Goal: Task Accomplishment & Management: Manage account settings

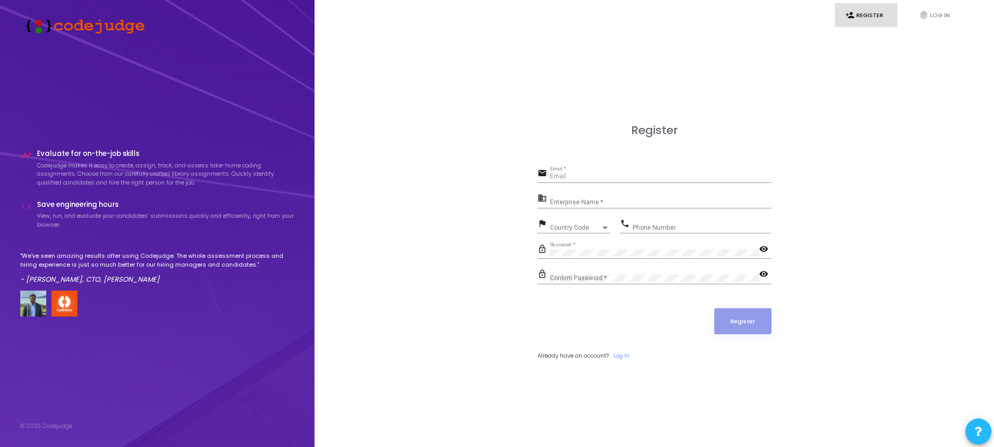
type input "[EMAIL_ADDRESS][DOMAIN_NAME]"
click at [722, 134] on h3 "Register" at bounding box center [654, 131] width 234 height 14
click at [940, 12] on link "fingerprint Log In" at bounding box center [939, 15] width 62 height 24
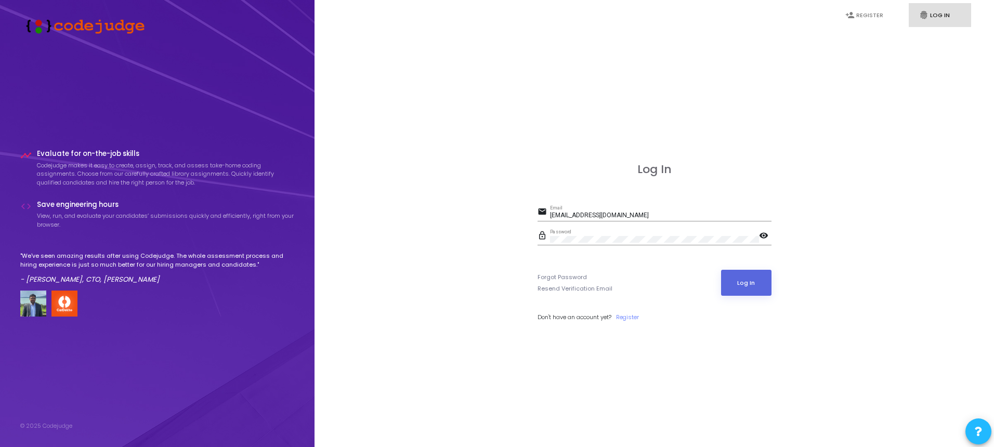
click at [636, 205] on div "[EMAIL_ADDRESS][DOMAIN_NAME] Email" at bounding box center [660, 213] width 221 height 16
paste input "info@hexadroit"
type input "[EMAIL_ADDRESS][DOMAIN_NAME]"
click at [745, 283] on button "Log In" at bounding box center [746, 283] width 50 height 26
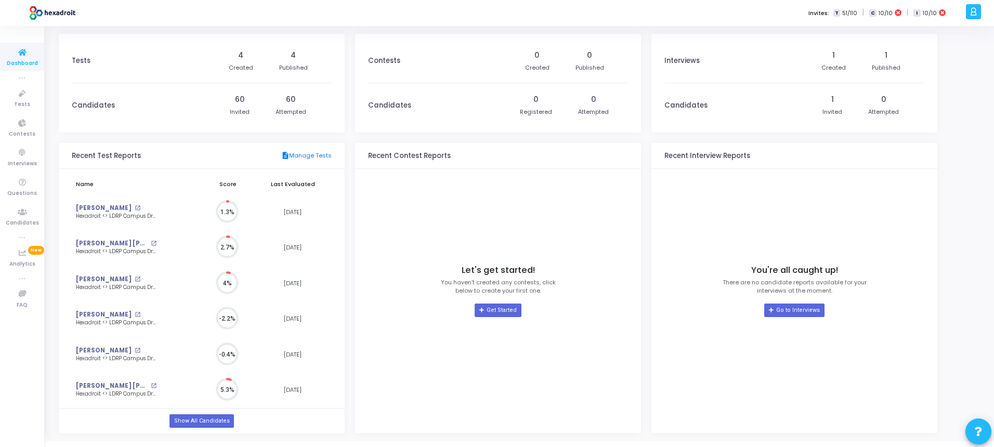
click at [63, 11] on img at bounding box center [51, 13] width 53 height 21
click at [18, 97] on icon at bounding box center [22, 93] width 22 height 13
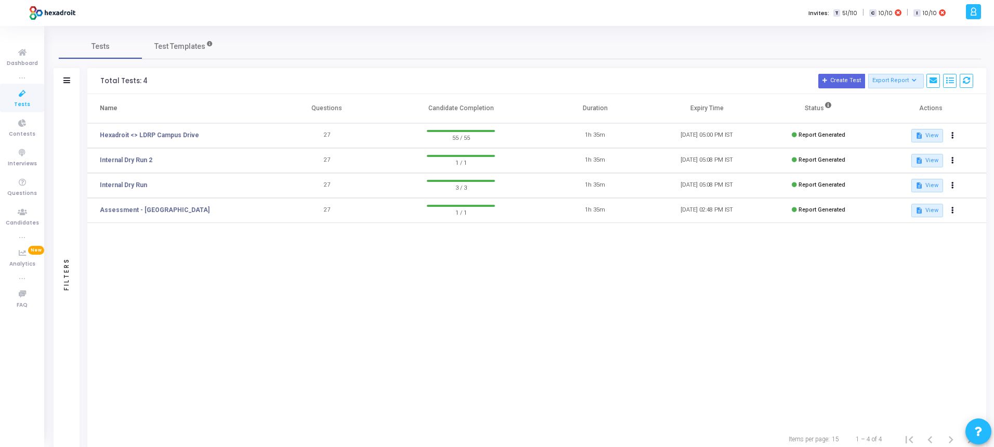
click at [975, 10] on icon at bounding box center [973, 12] width 8 height 12
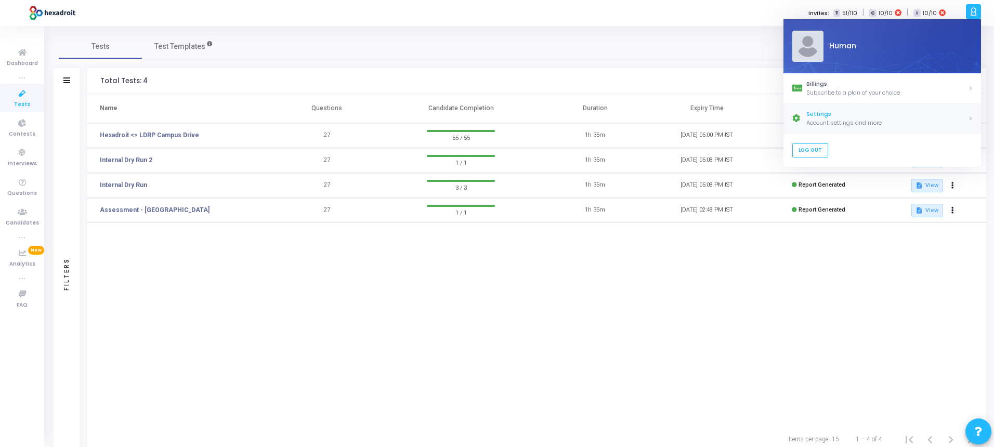
click at [906, 116] on div "Settings" at bounding box center [887, 114] width 162 height 9
select select "91"
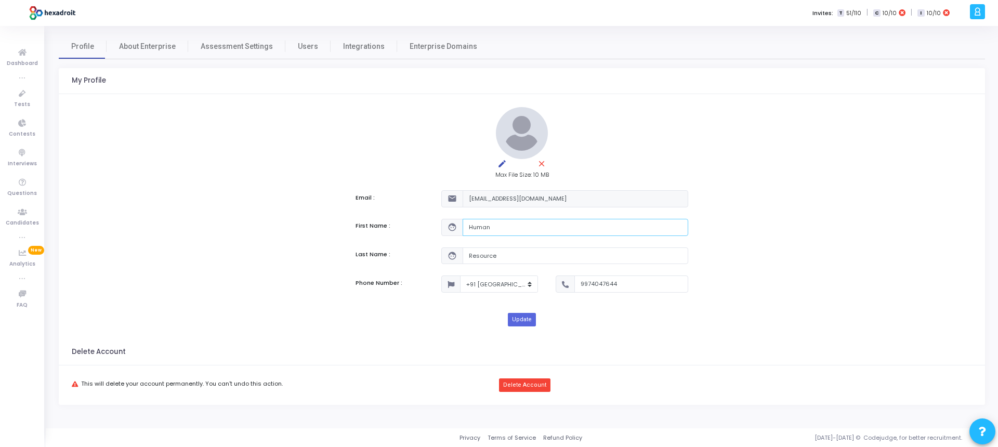
click at [480, 230] on input "Human" at bounding box center [575, 227] width 226 height 17
click at [751, 219] on kt-portlet-body "edit close Max File Size: 10 MB Email : mail info@hexadroit.com First Name : fa…" at bounding box center [522, 216] width 926 height 245
click at [530, 253] on input "Resource" at bounding box center [575, 255] width 226 height 17
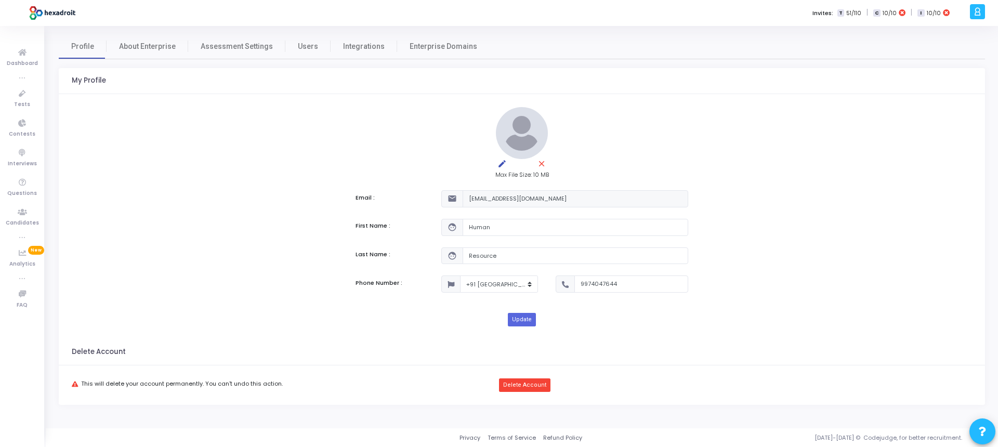
click at [818, 212] on kt-portlet-body "edit close Max File Size: 10 MB Email : mail info@hexadroit.com First Name : fa…" at bounding box center [522, 216] width 926 height 245
click at [139, 40] on link "About Enterprise" at bounding box center [148, 46] width 82 height 25
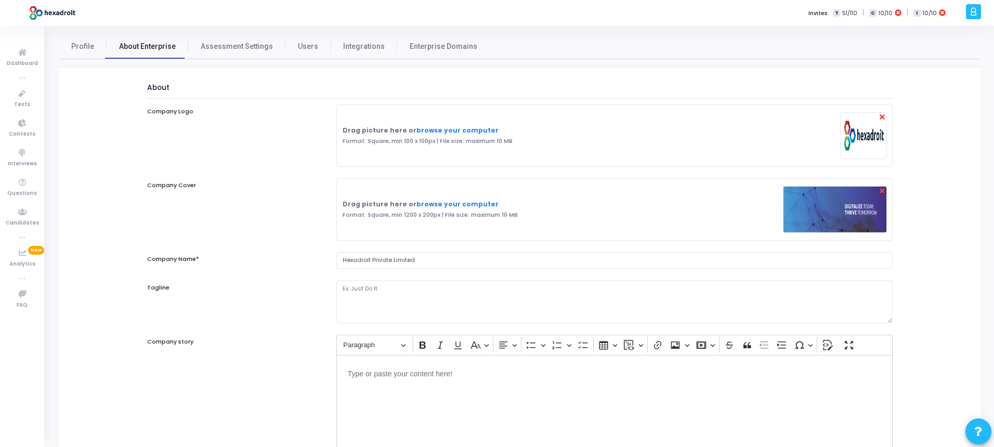
select select
click at [231, 41] on span "Assessment Settings" at bounding box center [237, 46] width 72 height 11
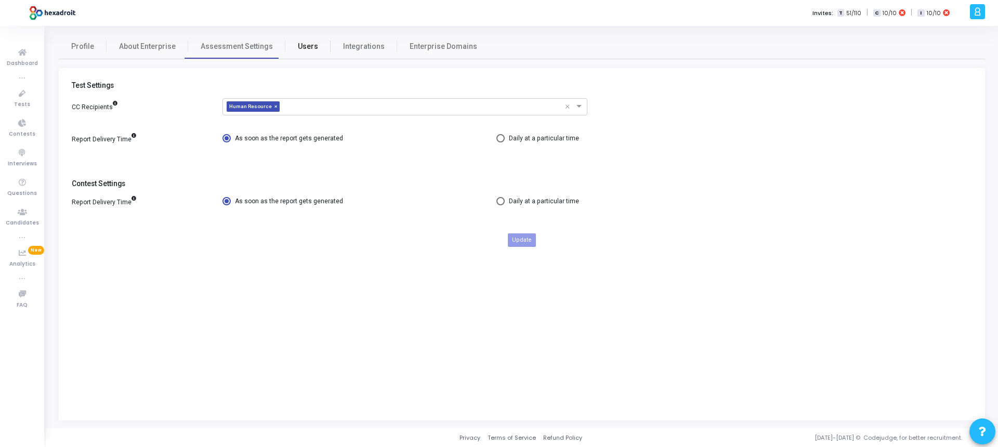
click at [310, 45] on link "Users" at bounding box center [307, 46] width 45 height 25
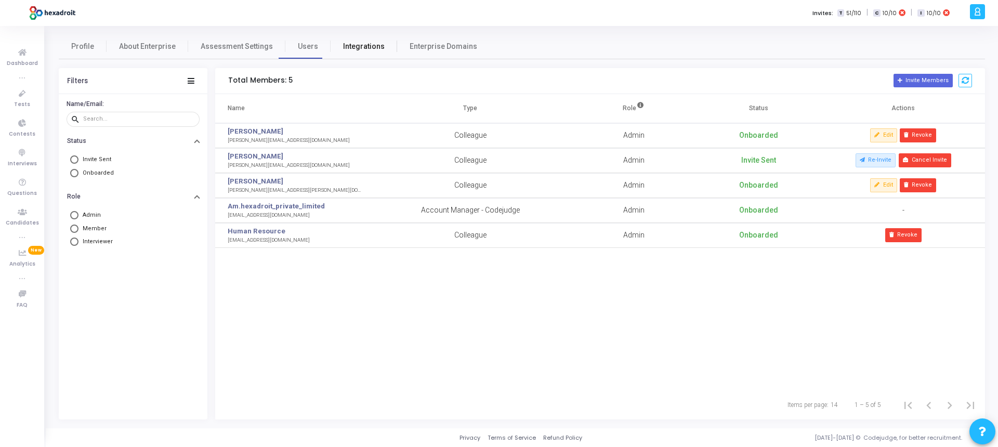
click at [376, 52] on link "Integrations" at bounding box center [363, 46] width 67 height 25
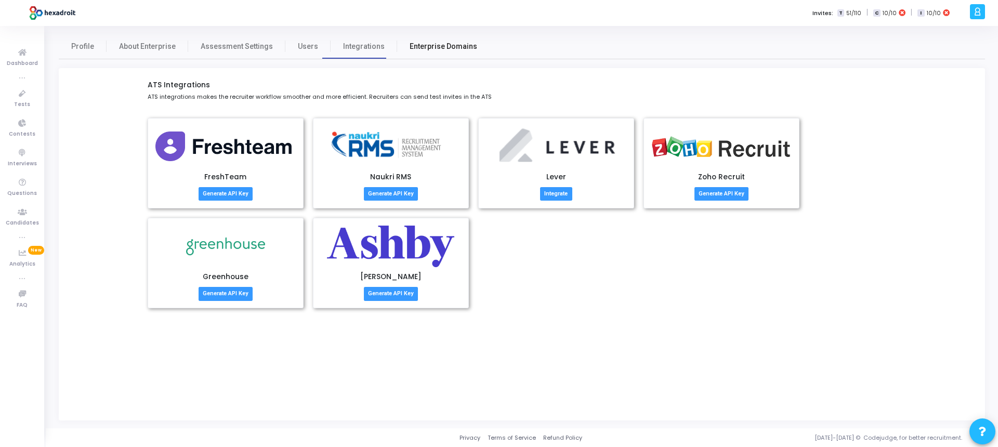
click at [442, 51] on span "Enterprise Domains" at bounding box center [443, 46] width 68 height 11
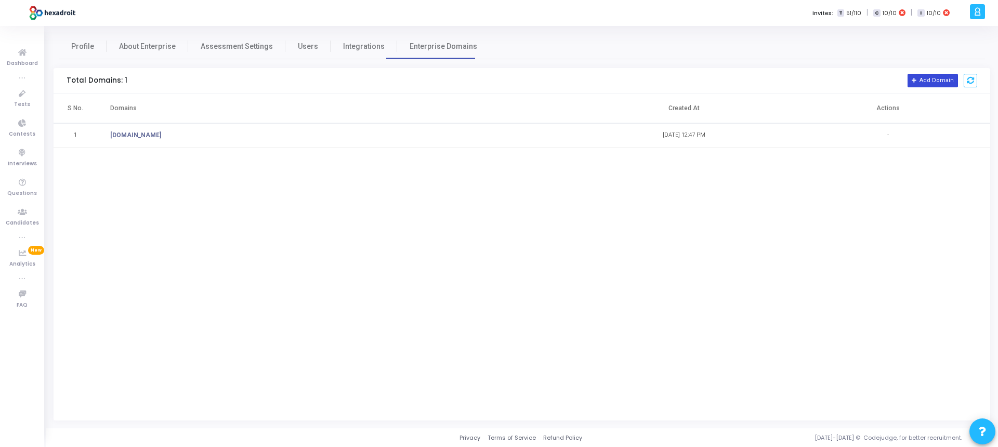
click at [931, 81] on button "Add Domain" at bounding box center [932, 81] width 50 height 14
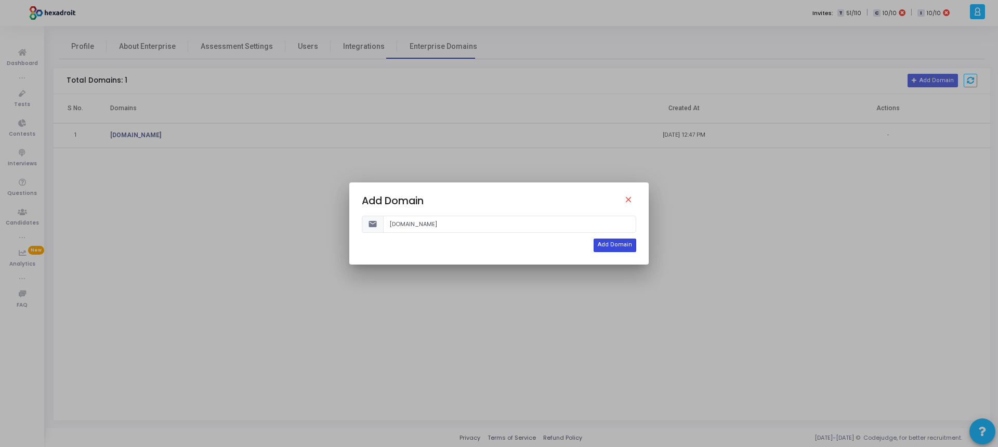
type input "aptologics.com"
click at [622, 248] on button "Add Domain" at bounding box center [614, 246] width 43 height 14
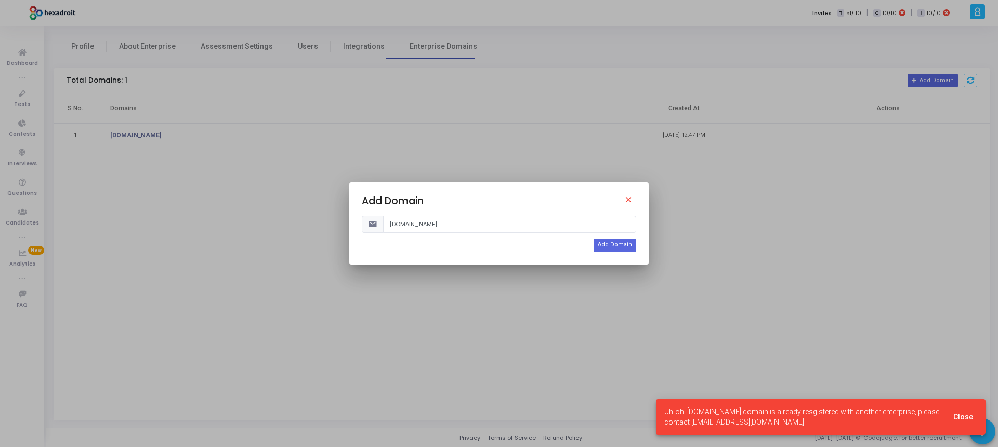
drag, startPoint x: 713, startPoint y: 416, endPoint x: 884, endPoint y: 427, distance: 171.3
click at [884, 427] on cj-snackbar "Uh-oh! aptologics.com domain is already resgistered with another enterprise, pl…" at bounding box center [820, 416] width 329 height 35
click at [632, 197] on mat-icon "close" at bounding box center [630, 201] width 12 height 12
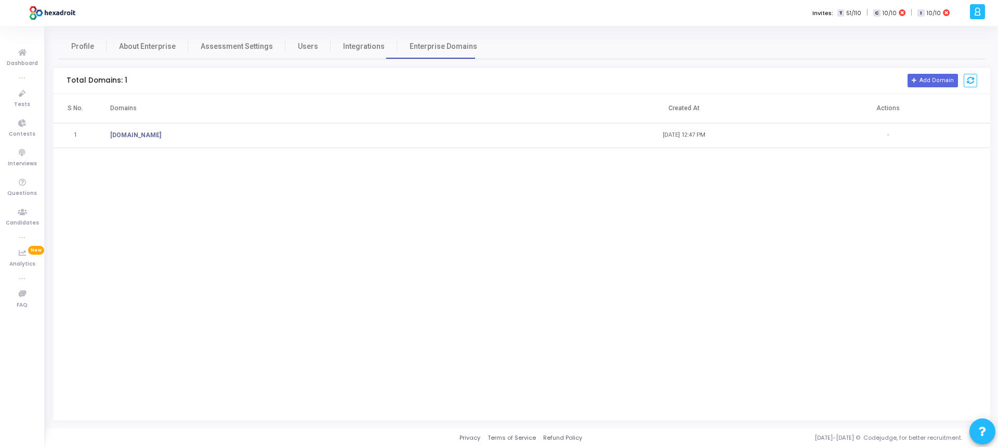
click at [976, 16] on icon at bounding box center [977, 12] width 8 height 12
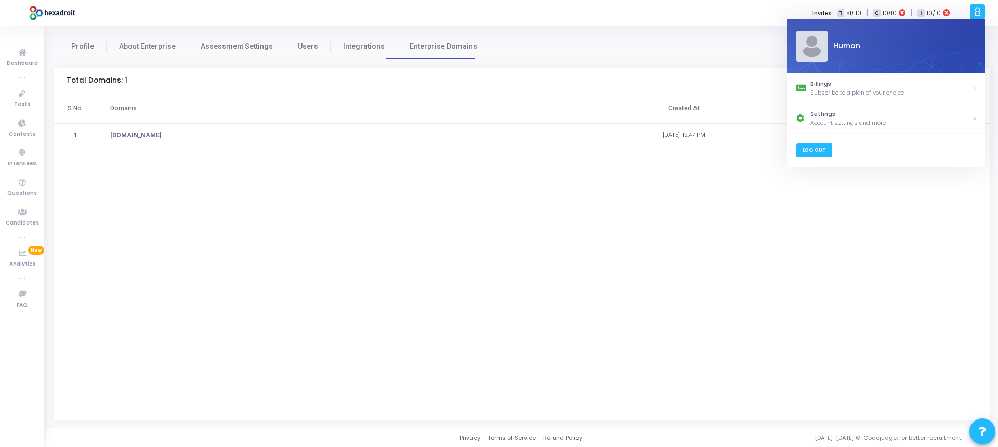
click at [819, 154] on link "Log Out" at bounding box center [814, 150] width 36 height 14
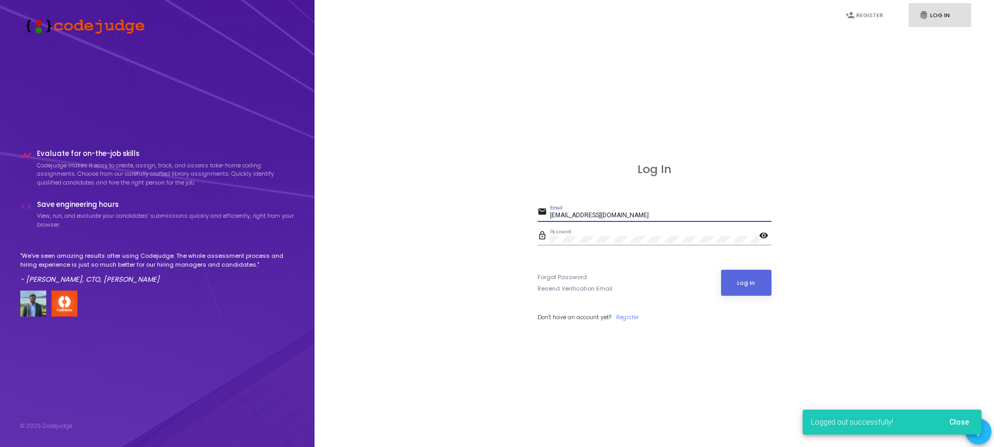
click at [622, 217] on input "info@hexadroit.com" at bounding box center [660, 215] width 221 height 7
type input "spatel@aptologics.com"
click at [750, 283] on button "Log In" at bounding box center [746, 283] width 50 height 26
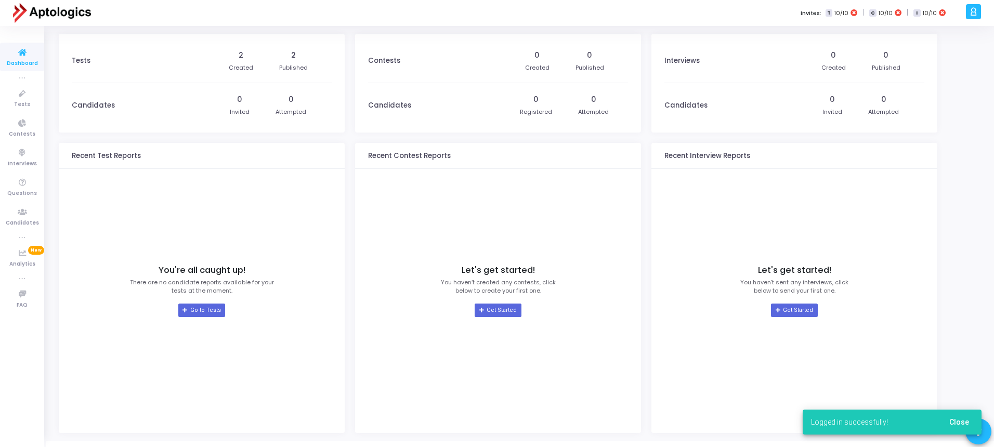
click at [973, 13] on icon at bounding box center [973, 12] width 8 height 12
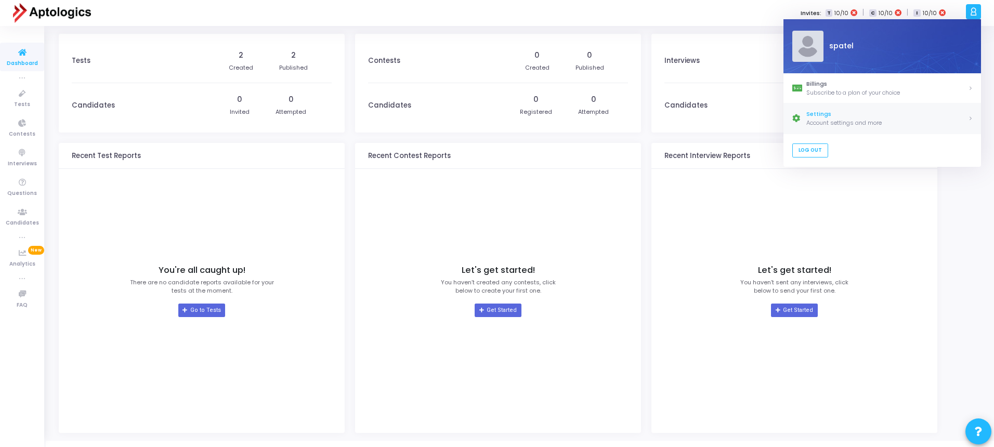
click at [841, 116] on div "Settings" at bounding box center [887, 114] width 162 height 9
select select "91"
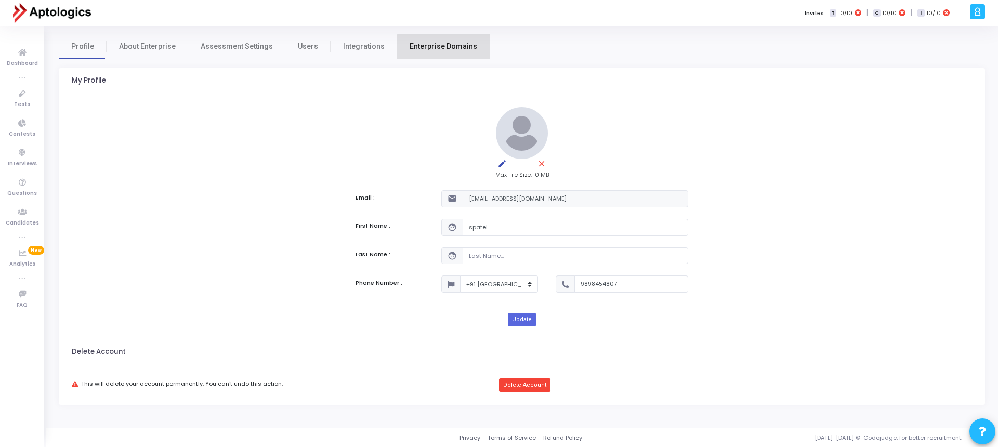
click at [434, 50] on span "Enterprise Domains" at bounding box center [443, 46] width 68 height 11
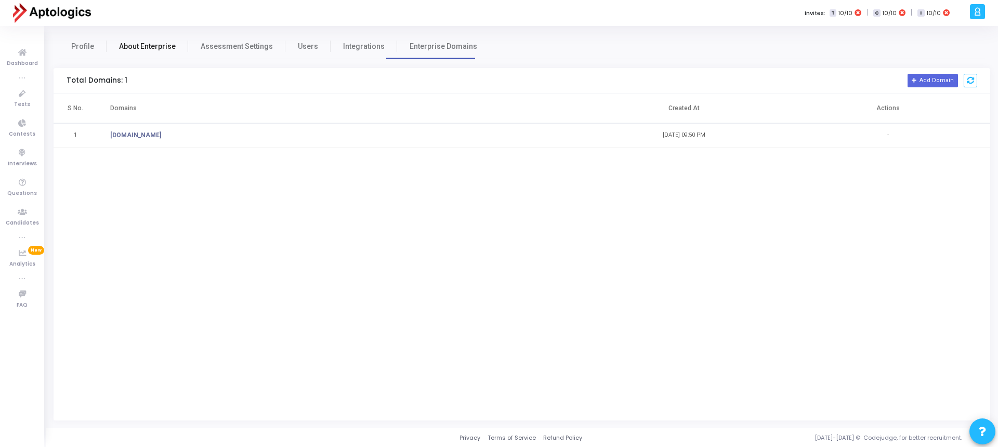
click at [127, 47] on span "About Enterprise" at bounding box center [147, 46] width 57 height 11
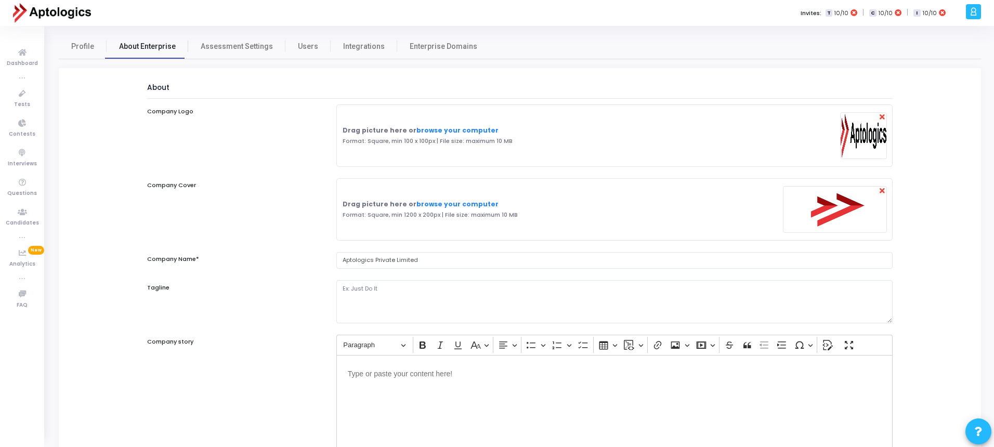
select select
click at [78, 47] on span "Profile" at bounding box center [82, 46] width 23 height 11
select select "91"
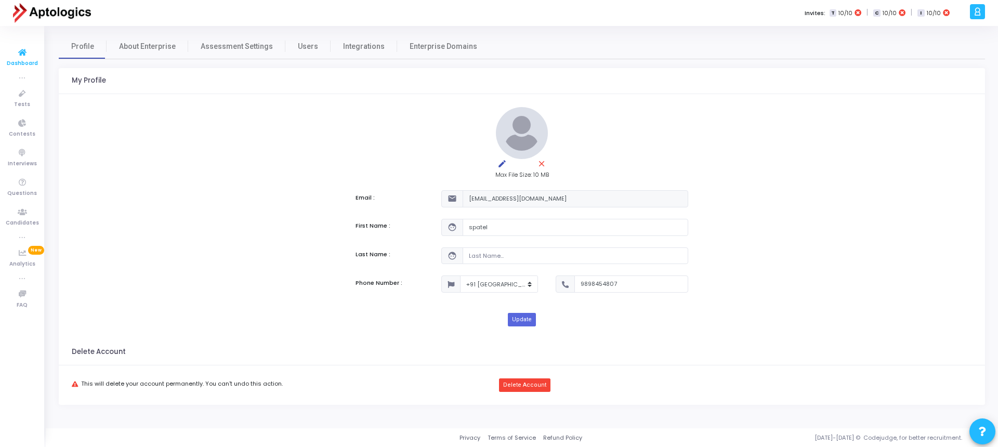
click at [24, 57] on icon at bounding box center [22, 52] width 22 height 13
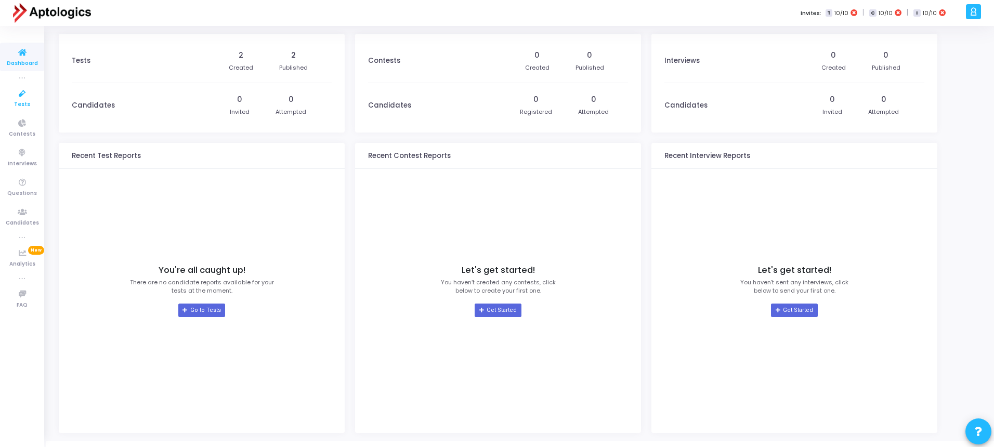
click at [21, 93] on icon at bounding box center [22, 93] width 22 height 13
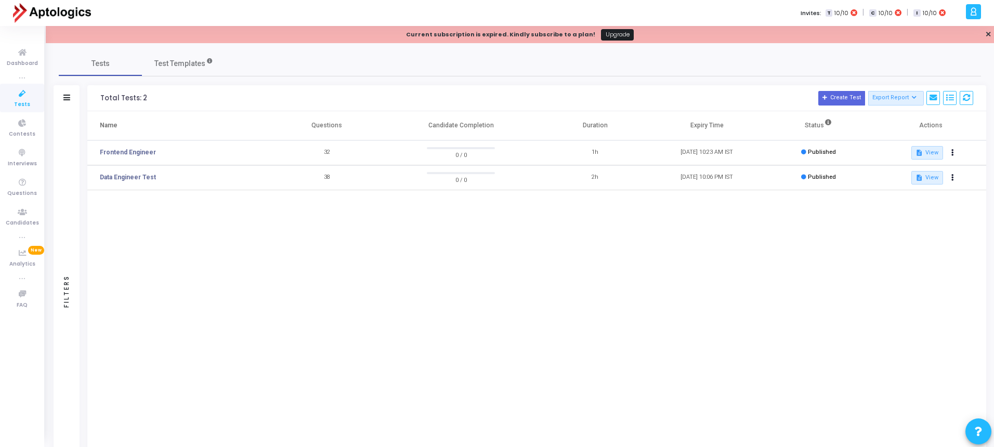
click at [606, 37] on link "Upgrade" at bounding box center [617, 34] width 33 height 11
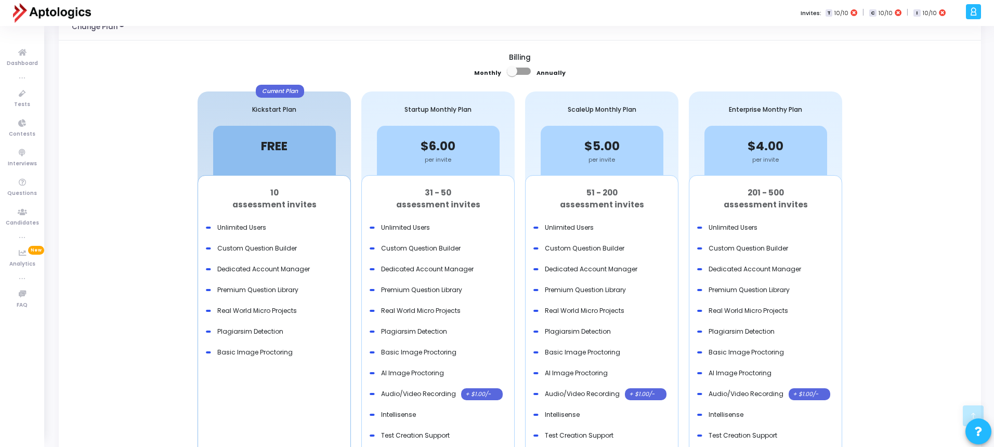
scroll to position [25, 0]
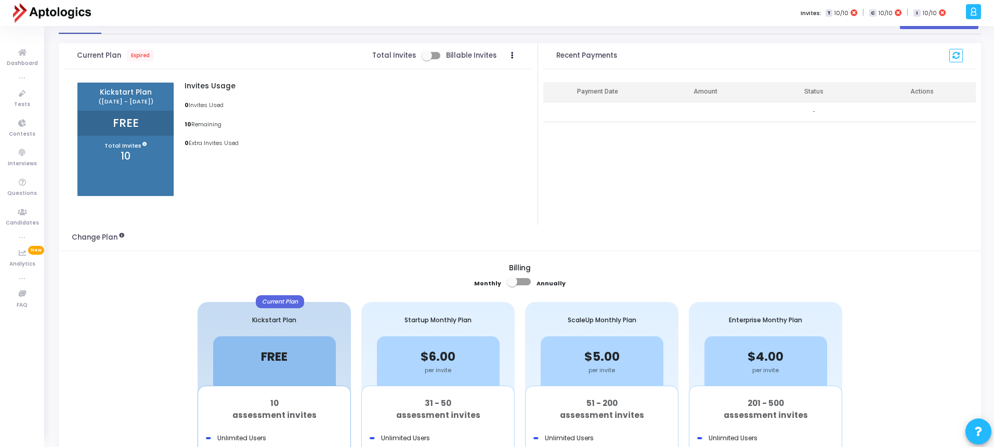
click at [142, 104] on span "(18 Jul 2024 - 18 Aug 2024)" at bounding box center [125, 101] width 85 height 7
click at [131, 143] on p "Total Invites" at bounding box center [125, 145] width 96 height 9
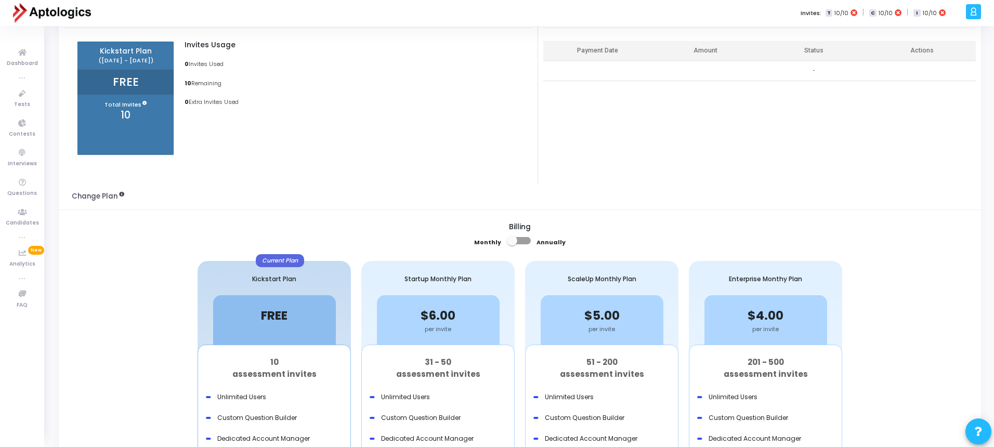
scroll to position [0, 0]
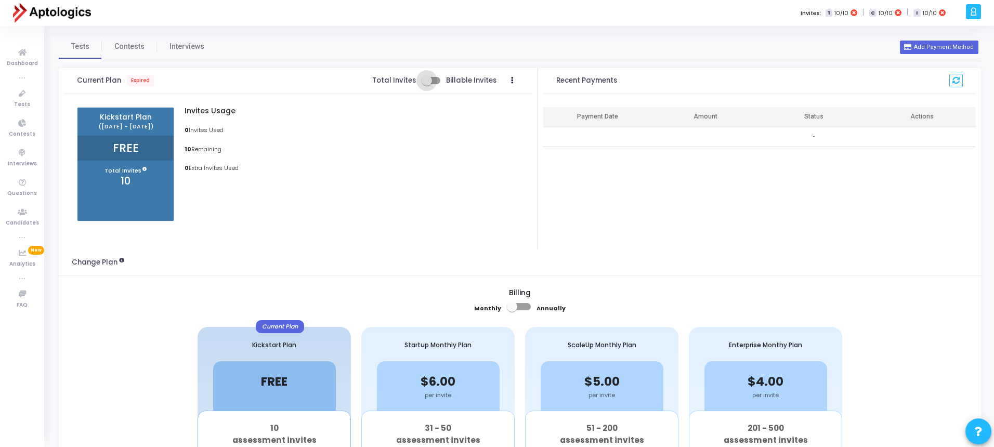
click at [436, 81] on span at bounding box center [430, 80] width 19 height 7
click at [427, 84] on input "checkbox" at bounding box center [426, 84] width 1 height 1
click at [430, 81] on span at bounding box center [430, 80] width 19 height 7
click at [427, 84] on input "checkbox" at bounding box center [426, 84] width 1 height 1
checkbox input "false"
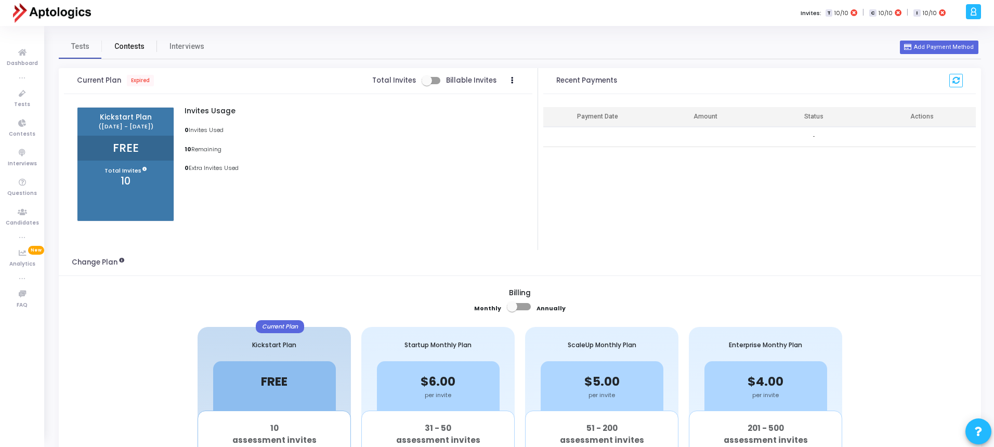
click at [139, 50] on span "Contests" at bounding box center [129, 46] width 30 height 11
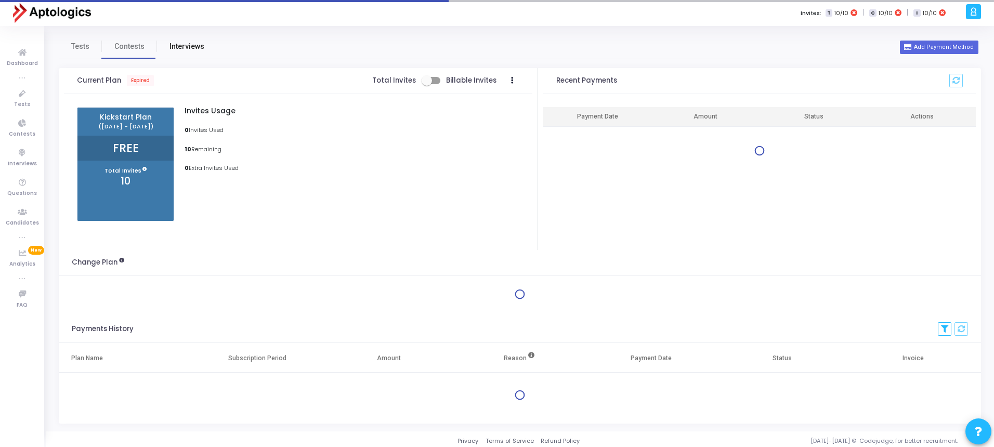
click at [182, 47] on span "Interviews" at bounding box center [186, 46] width 35 height 11
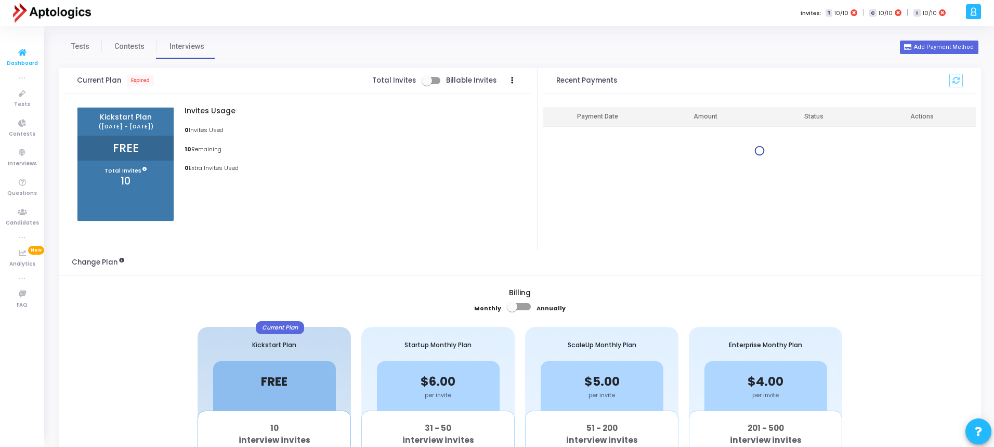
click at [10, 58] on link "Dashboard" at bounding box center [22, 57] width 44 height 29
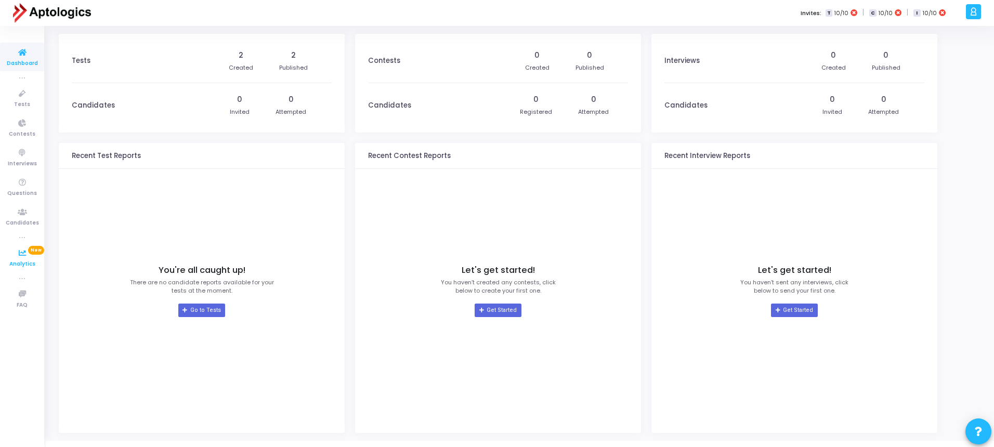
click at [23, 260] on span "Analytics" at bounding box center [22, 264] width 26 height 9
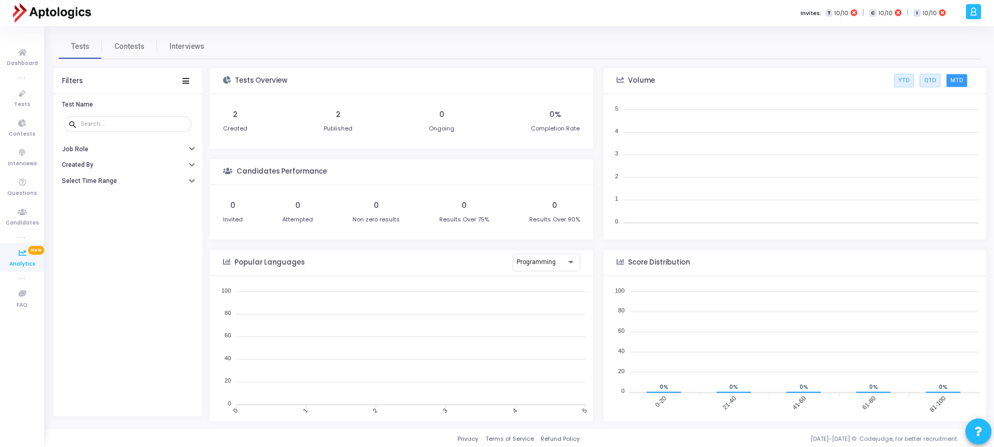
scroll to position [152, 373]
click at [82, 151] on h6 "Job Role" at bounding box center [75, 149] width 27 height 8
click at [89, 230] on h6 "Created By" at bounding box center [77, 229] width 31 height 8
click at [89, 308] on h6 "Select Time Range" at bounding box center [89, 309] width 55 height 8
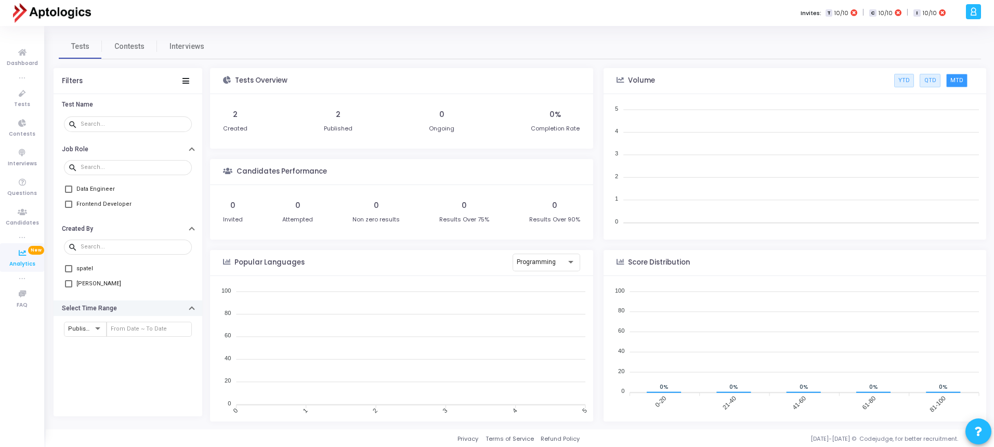
scroll to position [1, 0]
click at [25, 68] on link "Dashboard" at bounding box center [22, 57] width 44 height 29
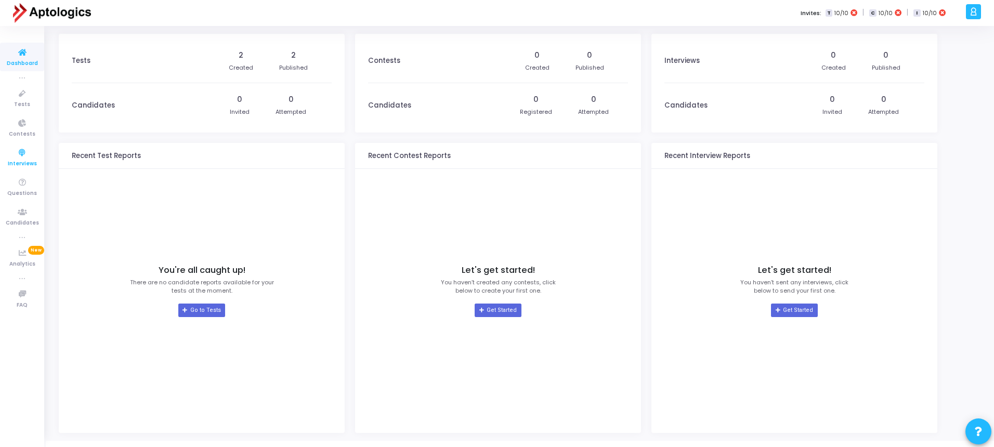
click at [19, 158] on icon at bounding box center [22, 153] width 22 height 13
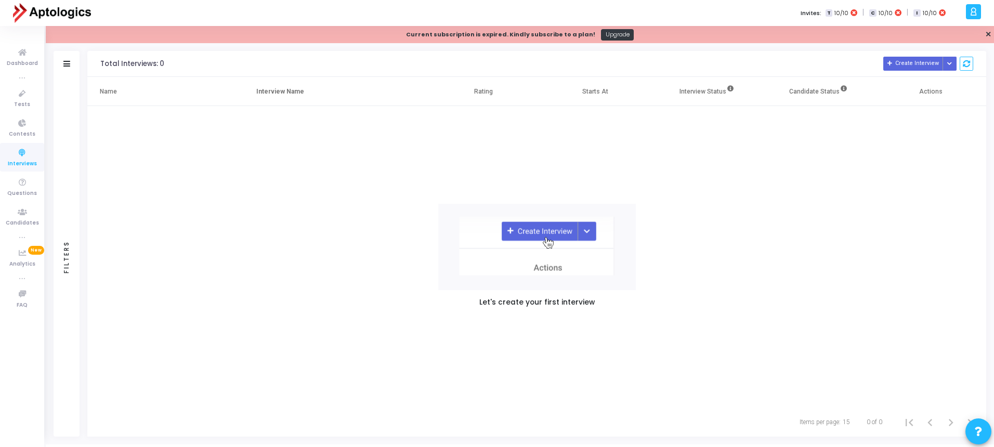
click at [462, 35] on div "Current subscription is expired. Kindly subscribe to a plan!" at bounding box center [500, 34] width 189 height 9
click at [980, 11] on div at bounding box center [972, 11] width 15 height 15
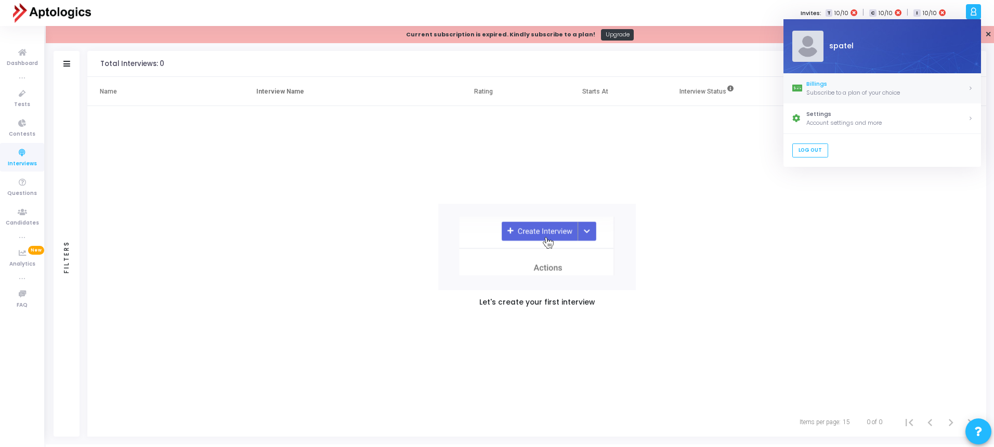
click at [857, 88] on div "Subscribe to a plan of your choice" at bounding box center [887, 92] width 162 height 9
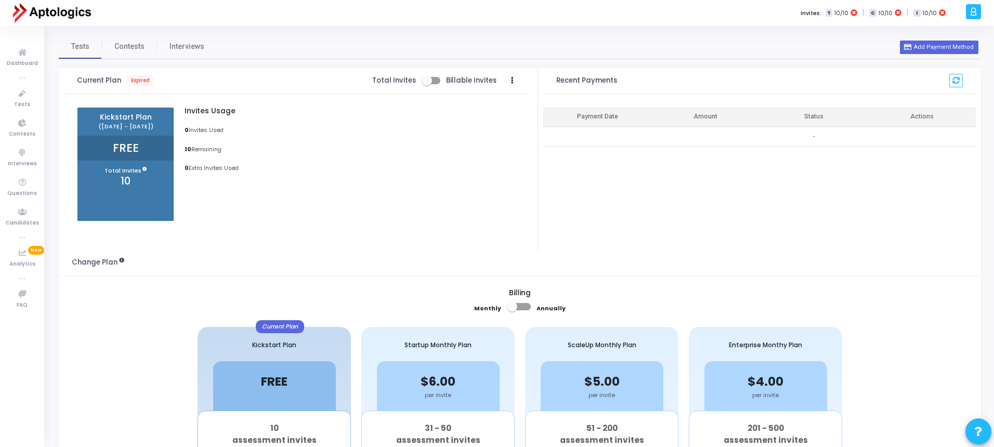
click at [973, 11] on icon at bounding box center [973, 12] width 8 height 12
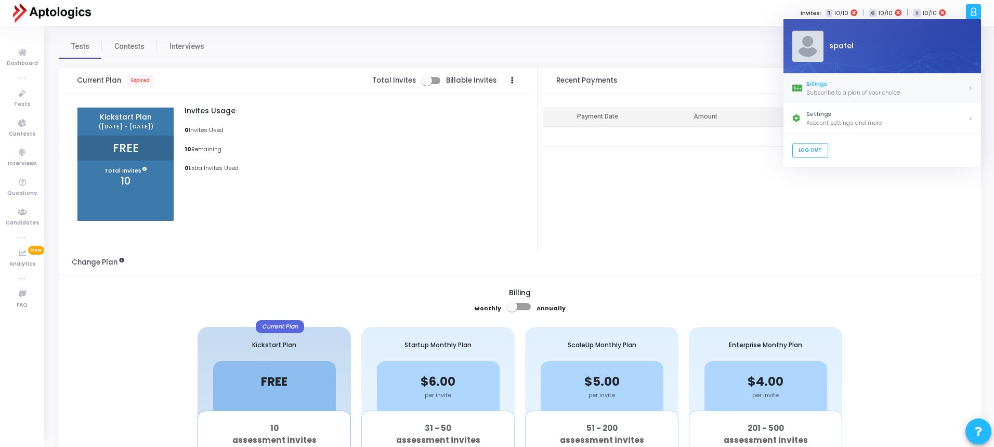
click at [971, 88] on link "Billings Subscribe to a plan of your choice" at bounding box center [881, 88] width 197 height 30
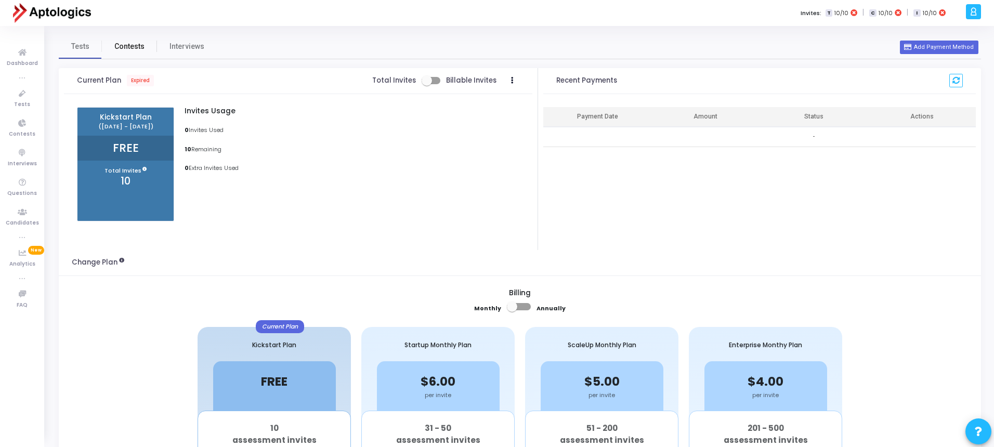
click at [141, 44] on span "Contests" at bounding box center [129, 46] width 30 height 11
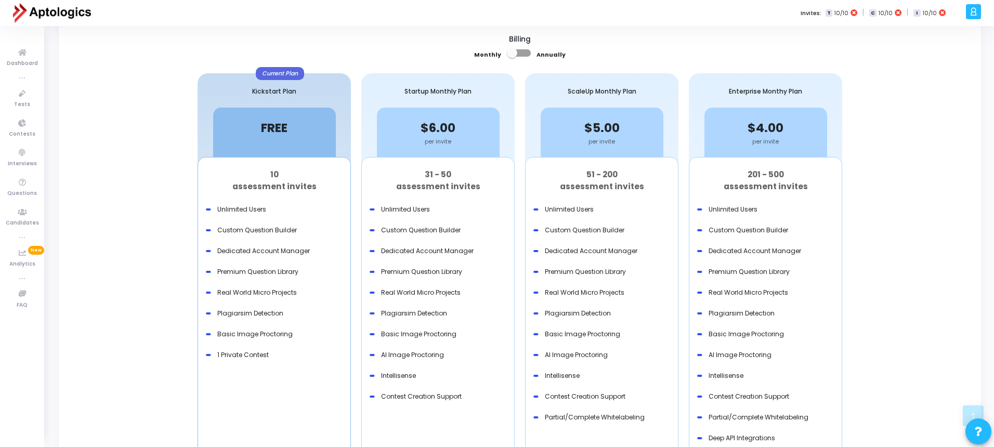
click at [275, 87] on div "Kickstart Plan" at bounding box center [273, 90] width 153 height 34
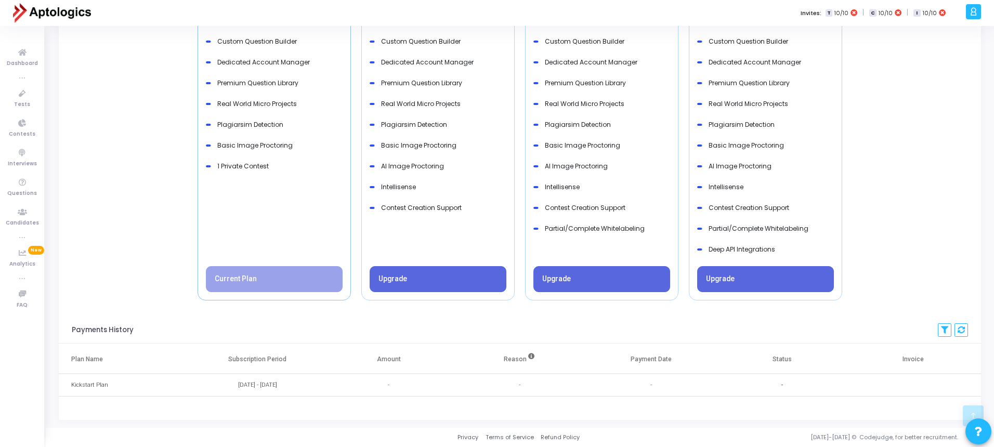
click at [531, 381] on td "-" at bounding box center [519, 385] width 131 height 23
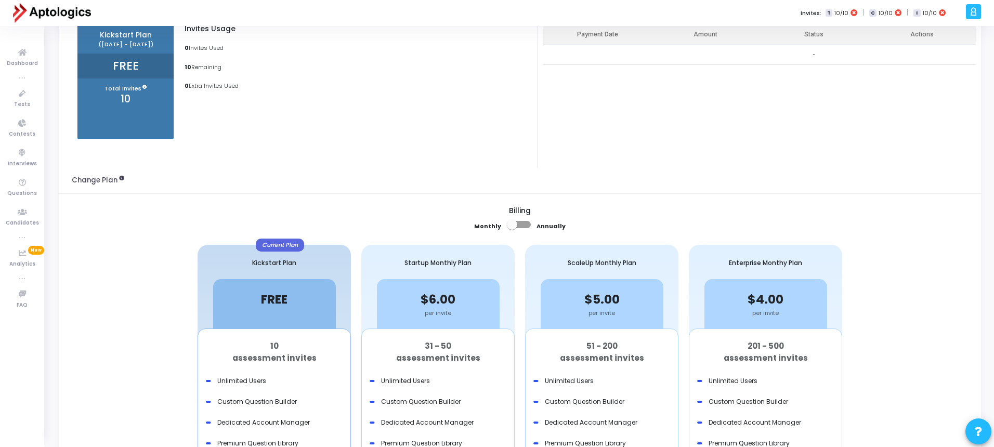
scroll to position [0, 0]
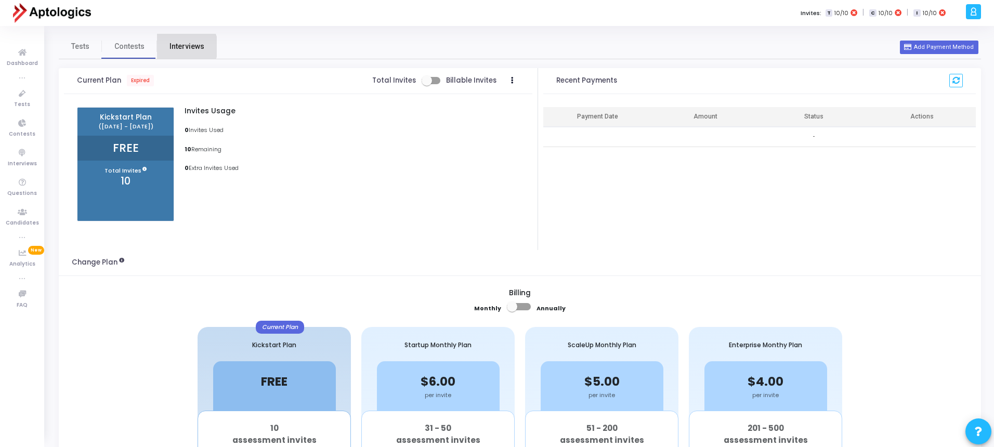
click at [183, 47] on span "Interviews" at bounding box center [186, 46] width 35 height 11
click at [18, 45] on link "Dashboard" at bounding box center [22, 57] width 44 height 29
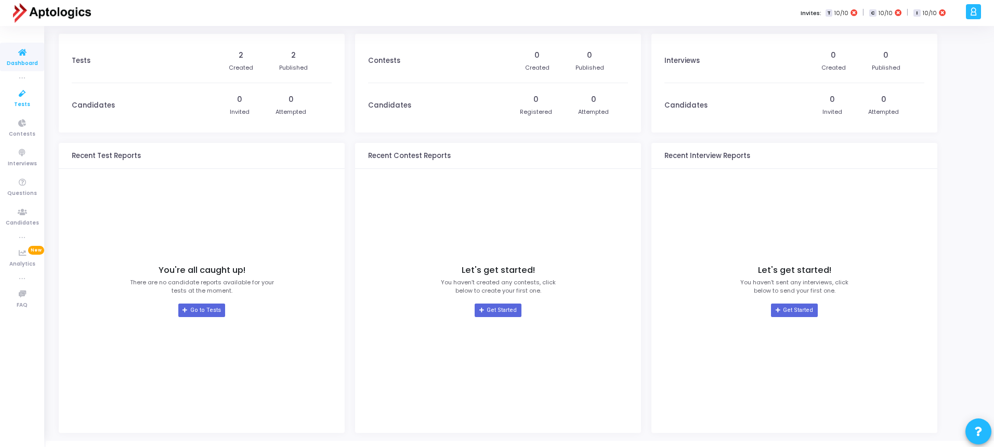
click at [21, 105] on span "Tests" at bounding box center [22, 104] width 16 height 9
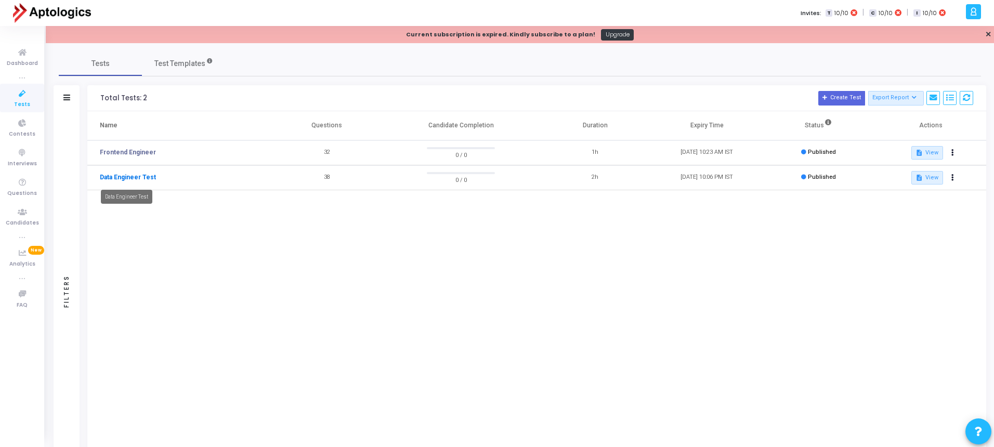
click at [130, 178] on link "Data Engineer Test" at bounding box center [128, 177] width 56 height 9
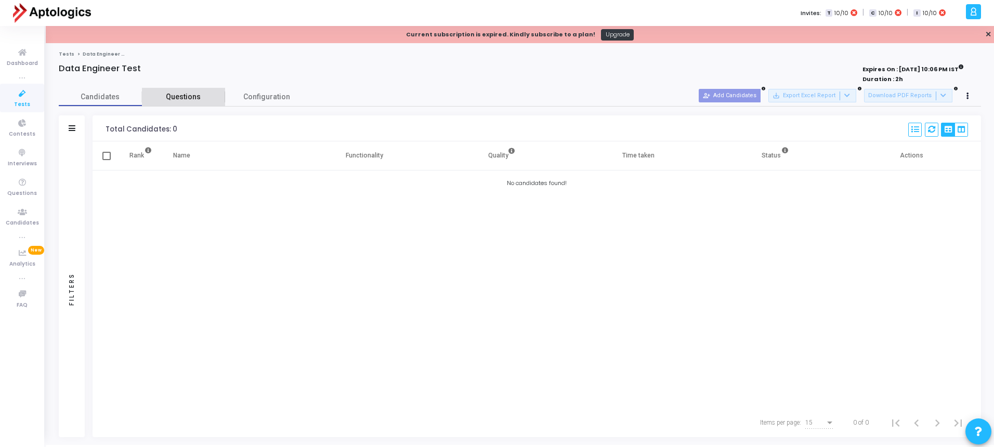
click at [186, 90] on link "Questions" at bounding box center [183, 97] width 83 height 18
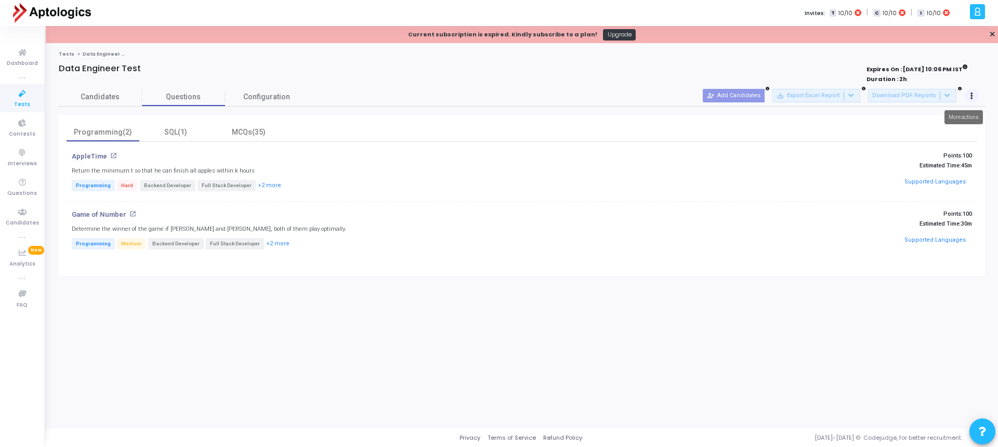
click at [970, 95] on icon at bounding box center [971, 96] width 3 height 5
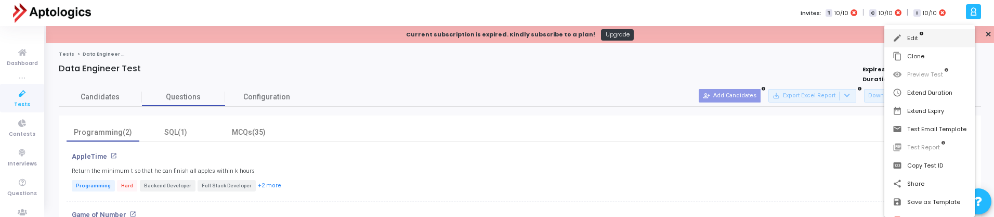
click at [905, 36] on button "edit Edit" at bounding box center [929, 38] width 90 height 18
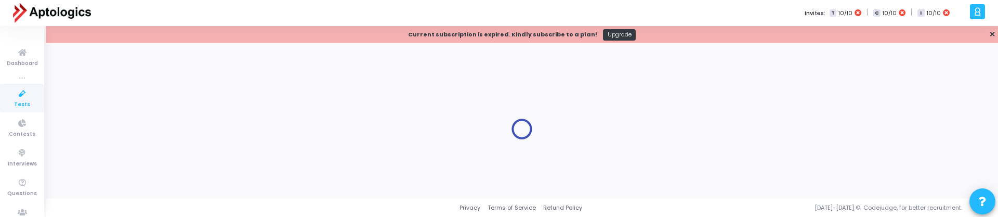
type input "Data Engineer Test"
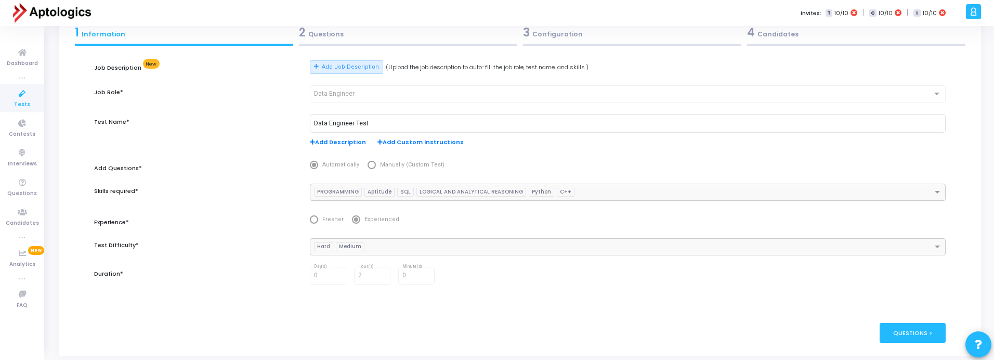
scroll to position [12, 0]
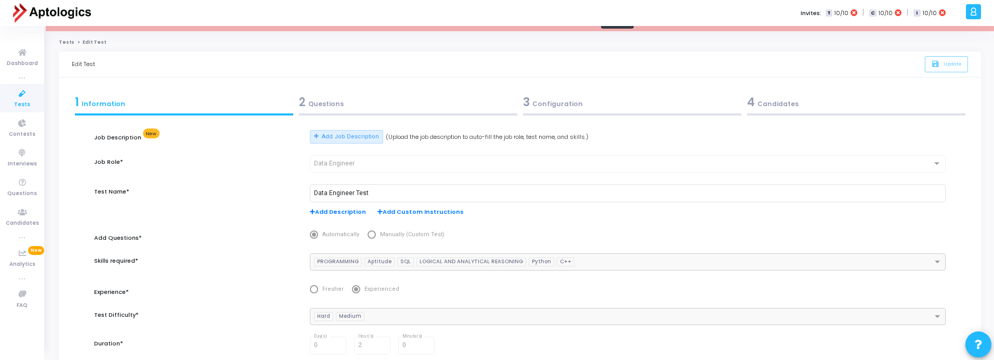
click at [328, 104] on div "2 Questions" at bounding box center [408, 102] width 218 height 17
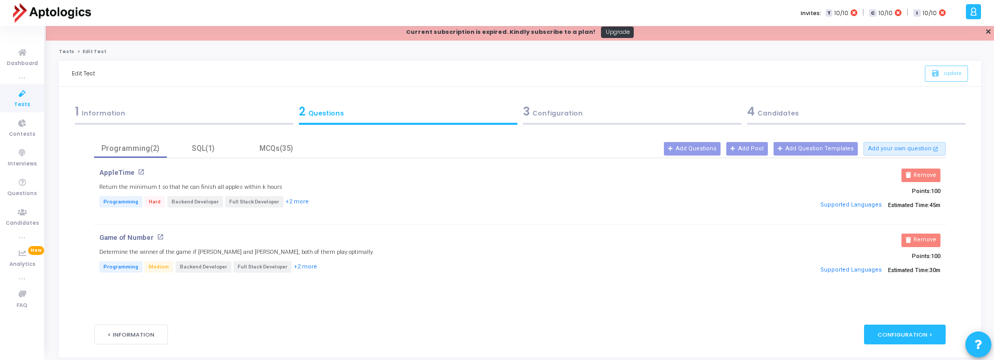
scroll to position [0, 0]
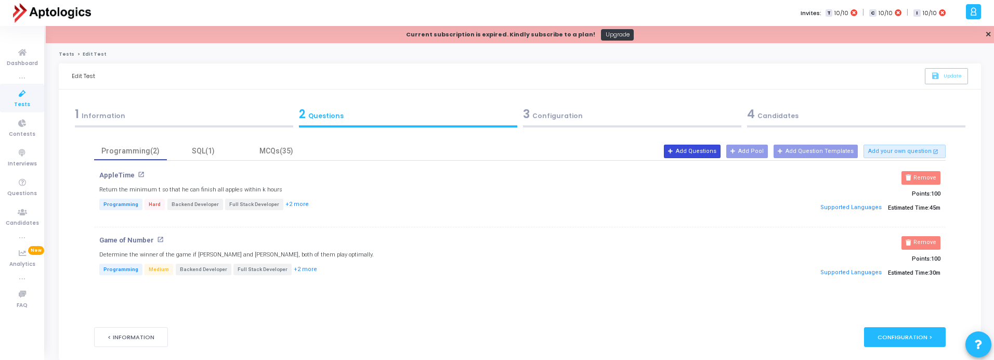
click at [712, 151] on button "Add Questions" at bounding box center [692, 151] width 57 height 14
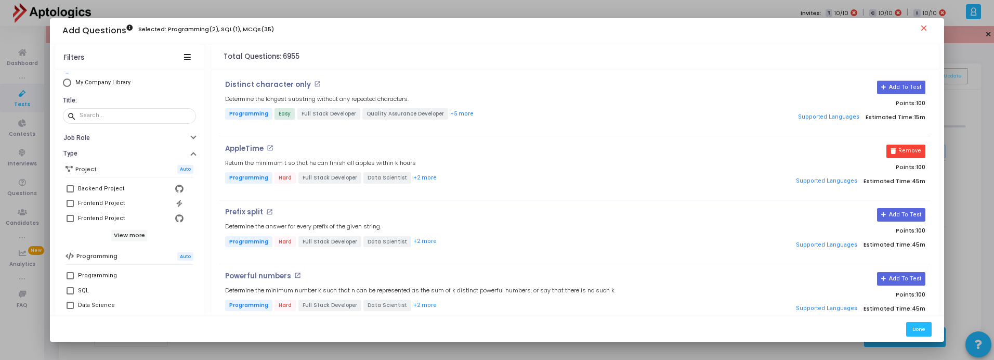
scroll to position [20, 0]
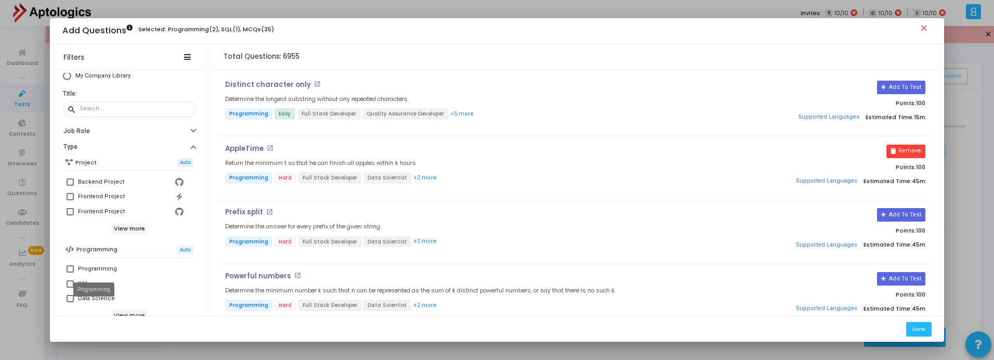
click at [67, 283] on mat-tooltip-component "Programming" at bounding box center [94, 289] width 56 height 29
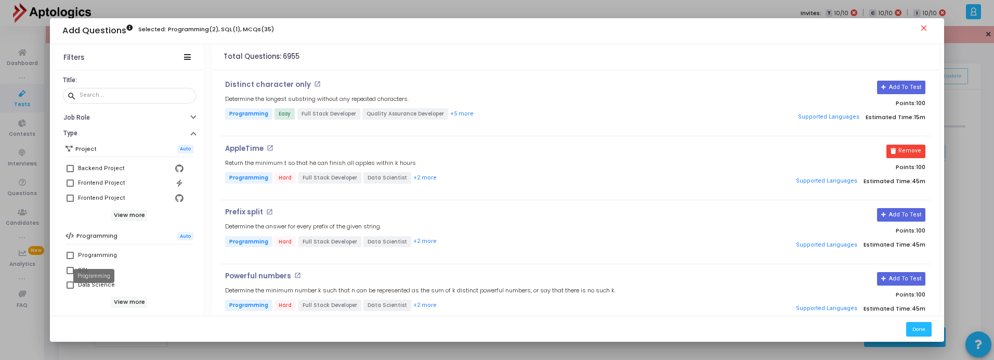
click at [69, 270] on mat-tooltip-component "Programming" at bounding box center [94, 275] width 56 height 29
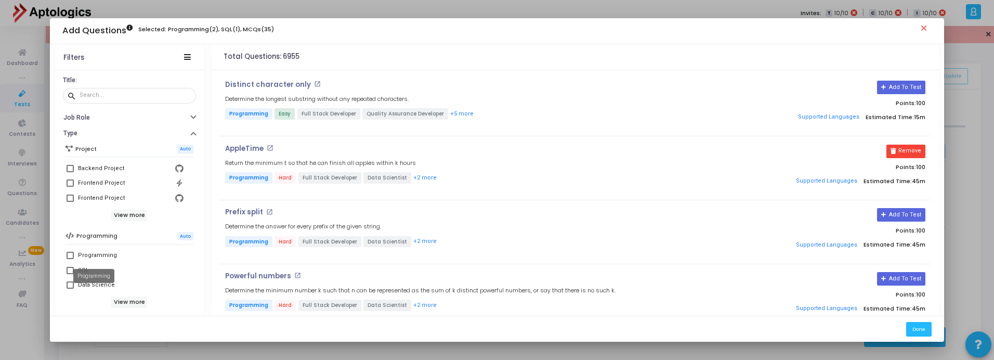
click at [109, 267] on mat-tooltip-component "Programming" at bounding box center [94, 275] width 56 height 29
click at [91, 255] on div "Programming" at bounding box center [97, 255] width 39 height 12
click at [70, 259] on input "Programming" at bounding box center [70, 259] width 1 height 1
click at [81, 252] on div "Programming" at bounding box center [97, 255] width 39 height 12
click at [70, 259] on input "Programming" at bounding box center [70, 259] width 1 height 1
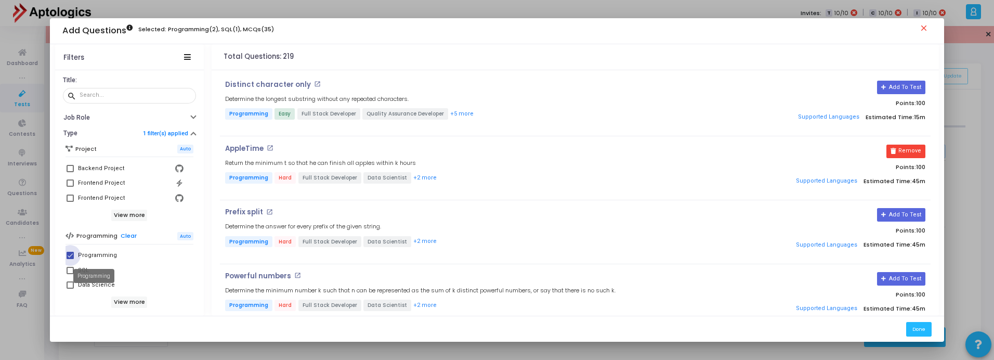
checkbox input "false"
click at [78, 270] on div "SQL" at bounding box center [83, 270] width 11 height 12
click at [70, 274] on input "SQL" at bounding box center [70, 274] width 1 height 1
checkbox input "true"
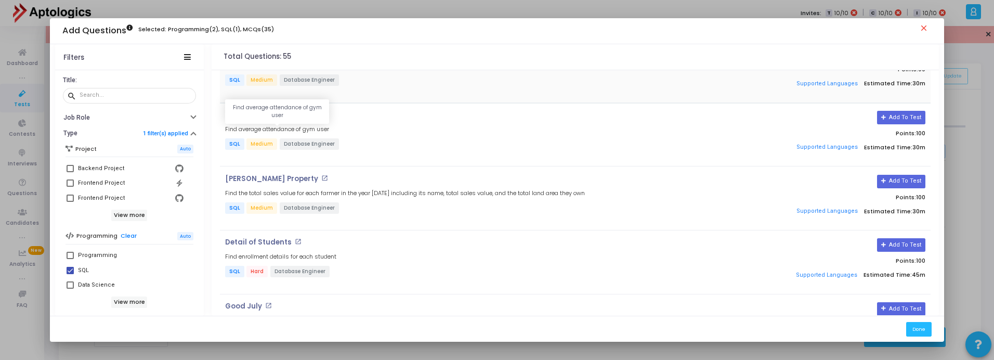
scroll to position [0, 0]
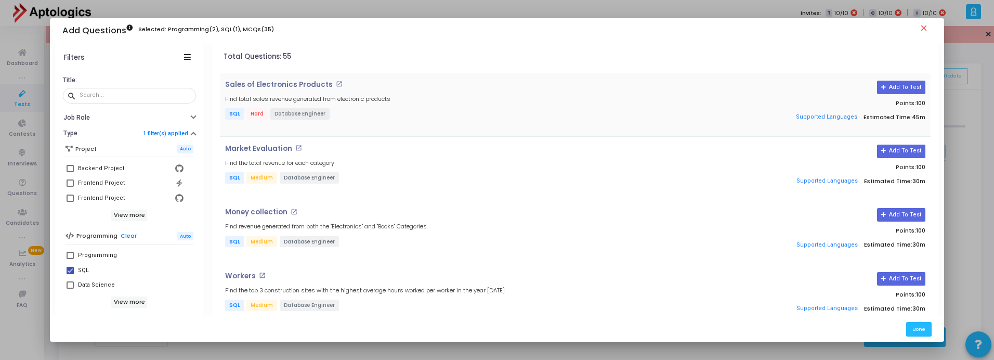
click at [336, 84] on mat-icon "open_in_new" at bounding box center [339, 84] width 7 height 7
click at [896, 89] on button "Add To Test" at bounding box center [901, 88] width 48 height 14
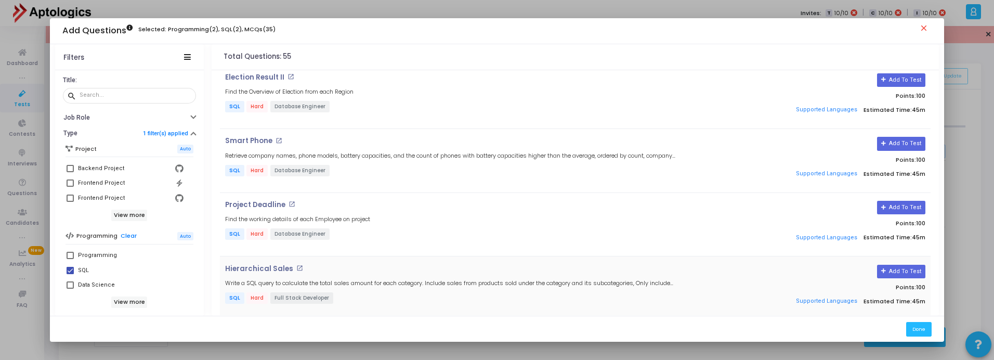
scroll to position [998, 0]
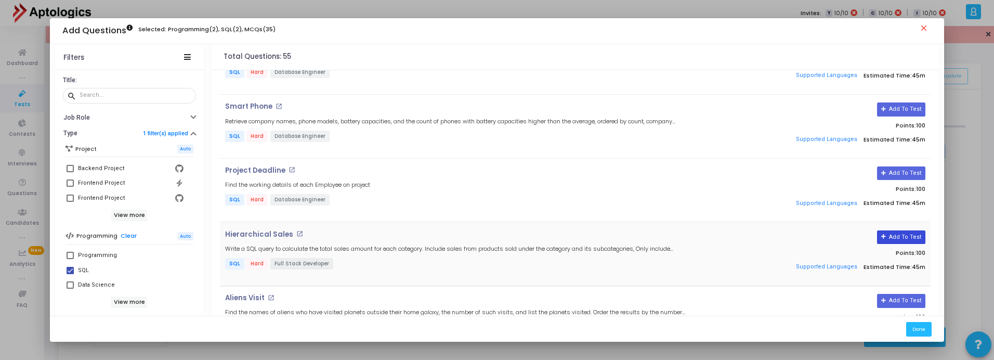
click at [902, 239] on button "Add To Test" at bounding box center [901, 237] width 48 height 14
click at [925, 329] on button "Done" at bounding box center [918, 329] width 25 height 14
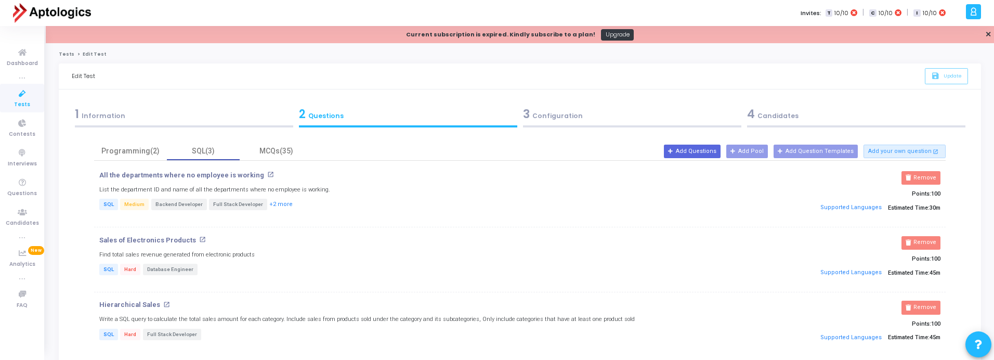
scroll to position [102, 0]
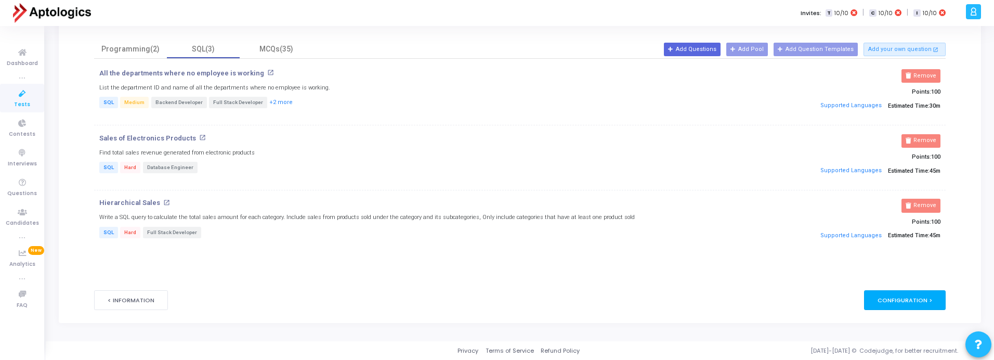
click at [920, 297] on div "Configuration >" at bounding box center [905, 299] width 82 height 19
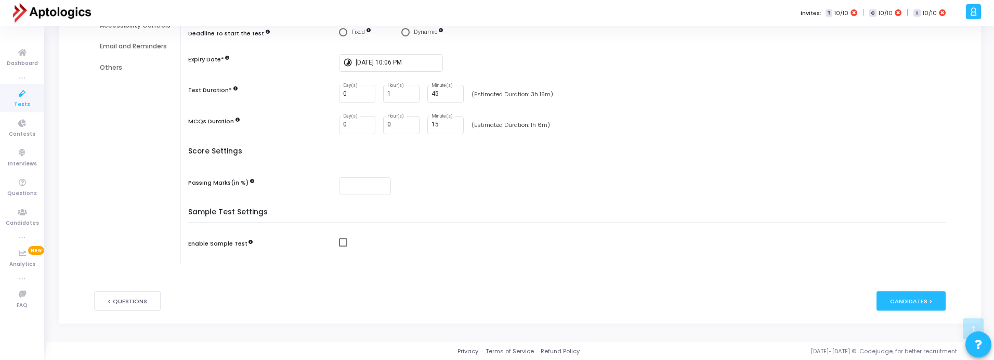
scroll to position [211, 0]
click at [341, 241] on span at bounding box center [343, 241] width 8 height 8
click at [342, 245] on input "checkbox" at bounding box center [342, 245] width 1 height 1
checkbox input "true"
click at [905, 299] on div "Candidates >" at bounding box center [910, 299] width 69 height 19
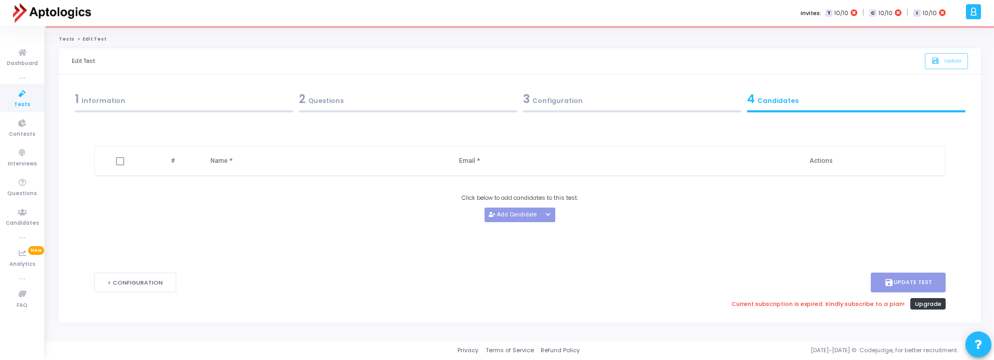
scroll to position [0, 0]
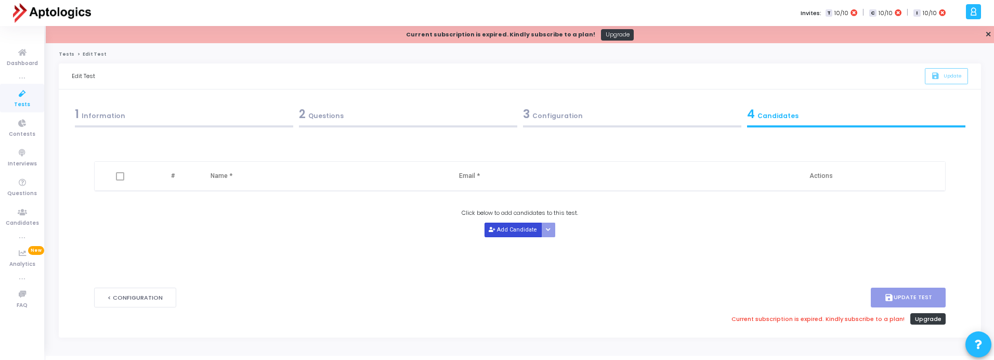
click at [498, 228] on button "Add Candidate" at bounding box center [512, 229] width 57 height 14
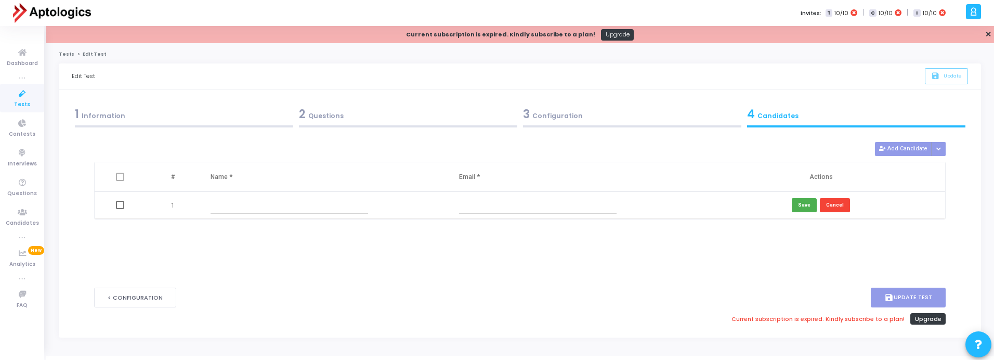
click at [252, 205] on input "text" at bounding box center [289, 204] width 158 height 17
type input "Snehal"
type input "snehal268@gmail.com"
click at [801, 203] on button "Save" at bounding box center [803, 205] width 25 height 14
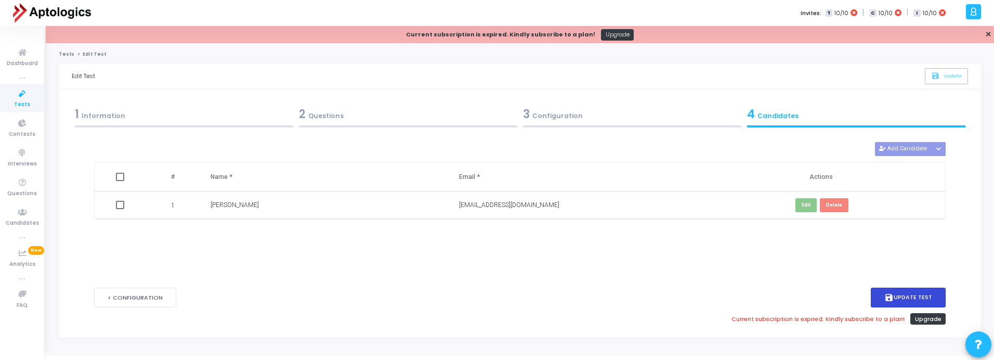
click at [899, 296] on button "save Update Test" at bounding box center [907, 297] width 75 height 20
click at [568, 122] on div "3 Configuration" at bounding box center [632, 113] width 218 height 17
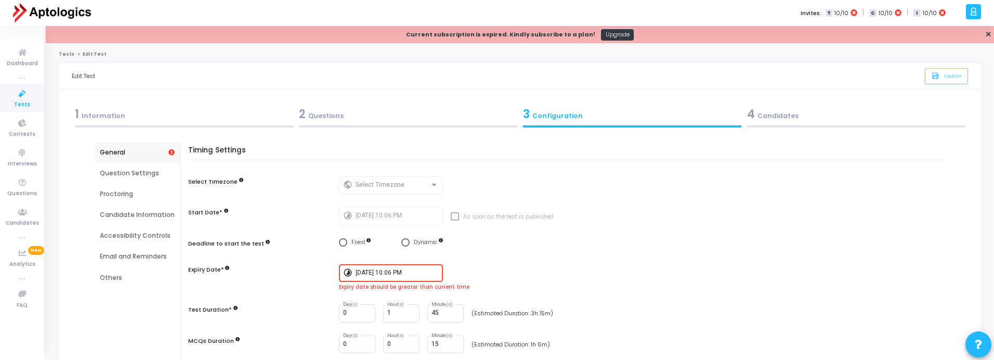
click at [421, 270] on input "7/31/2024, 10:06 PM" at bounding box center [396, 272] width 83 height 7
click at [395, 192] on span "30" at bounding box center [392, 194] width 13 height 13
click at [436, 263] on span "Set" at bounding box center [432, 263] width 53 height 11
type input "9/30/2025, 5:54 PM"
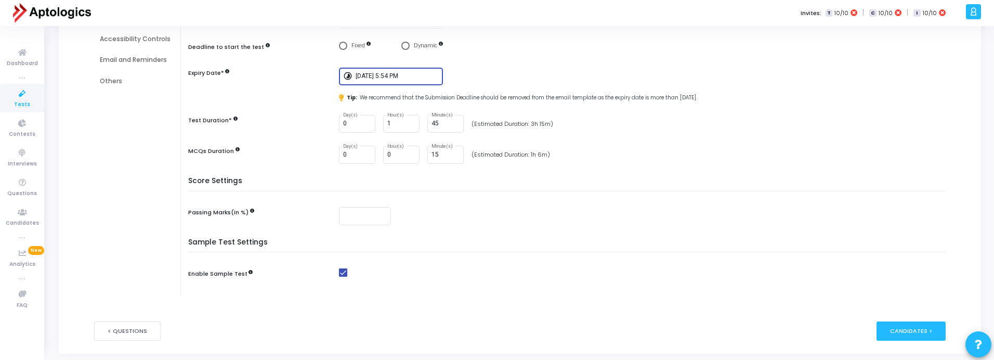
scroll to position [227, 0]
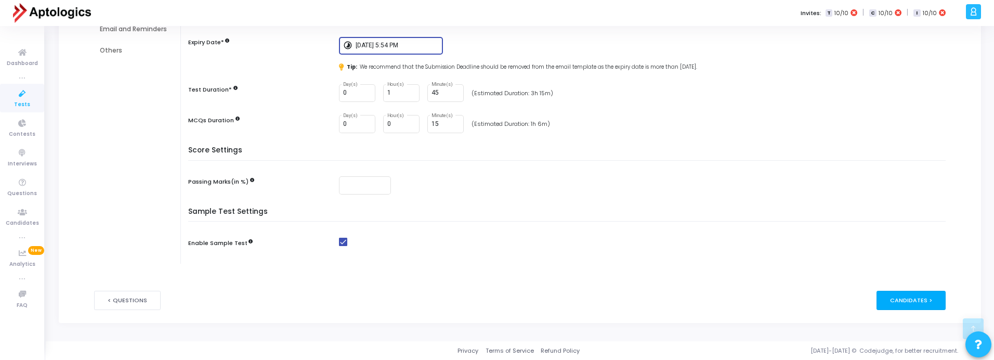
click at [905, 301] on div "Candidates >" at bounding box center [910, 299] width 69 height 19
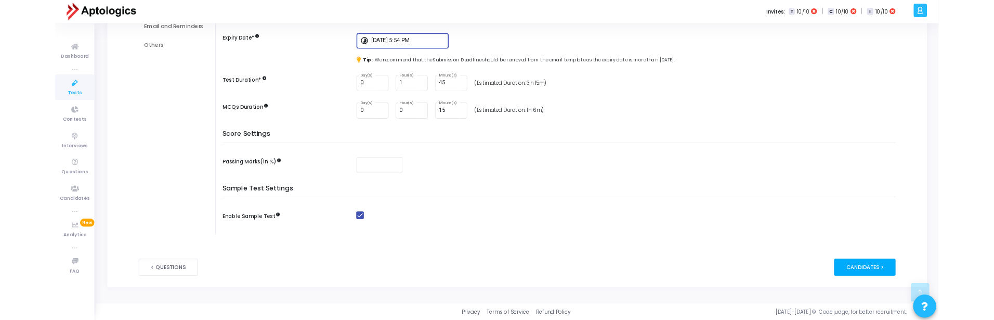
scroll to position [0, 0]
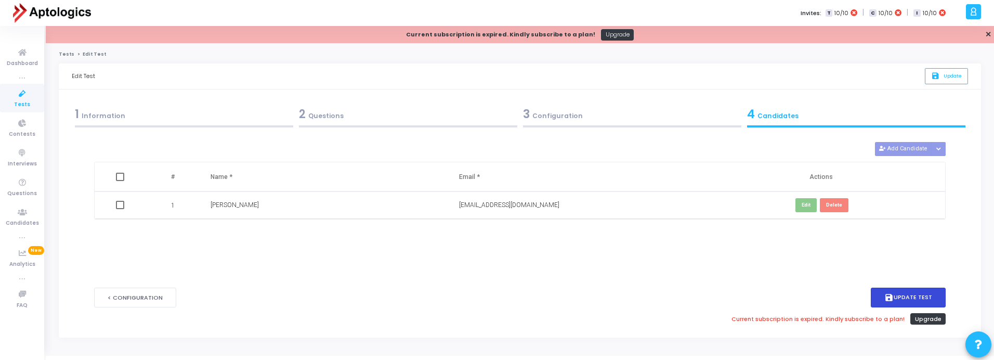
click at [910, 298] on button "save Update Test" at bounding box center [907, 297] width 75 height 20
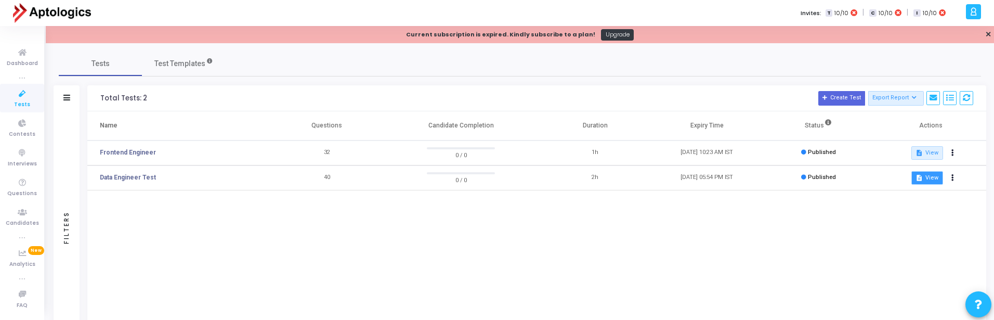
click at [931, 177] on button "description View" at bounding box center [927, 178] width 32 height 14
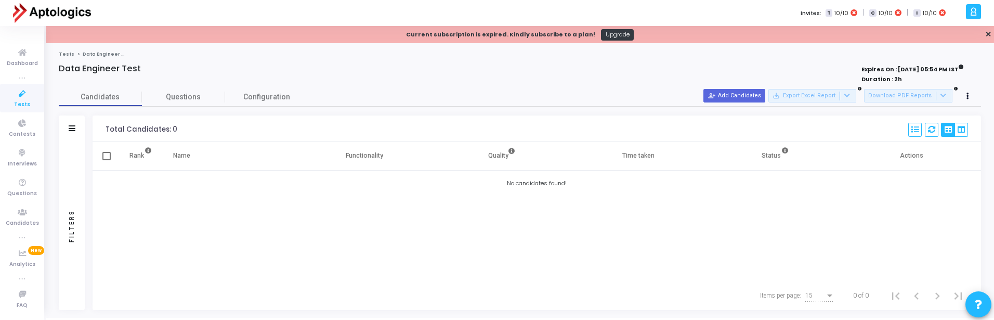
click at [91, 55] on span "Data Engineer Test" at bounding box center [108, 54] width 51 height 6
click at [62, 55] on link "Tests" at bounding box center [67, 54] width 16 height 6
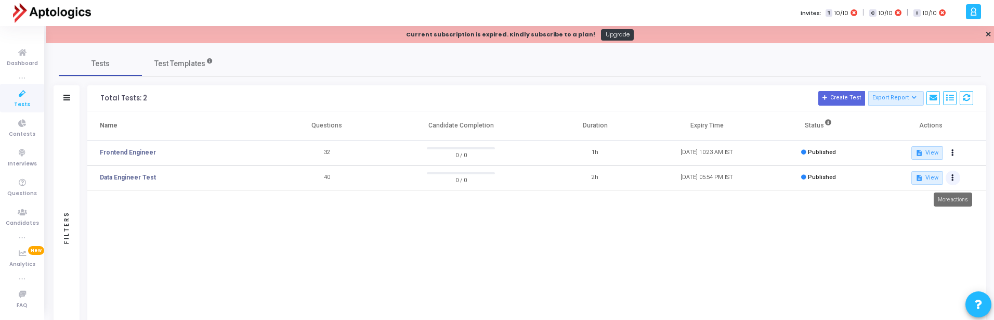
click at [954, 180] on button at bounding box center [952, 177] width 15 height 15
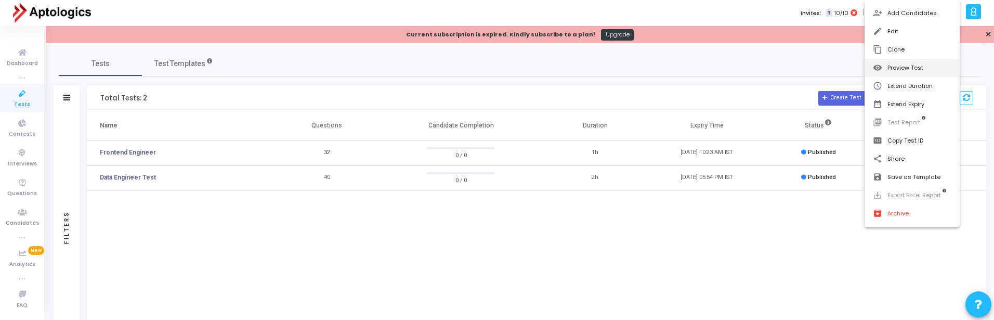
click at [912, 69] on button "visibility Preview Test" at bounding box center [911, 68] width 95 height 18
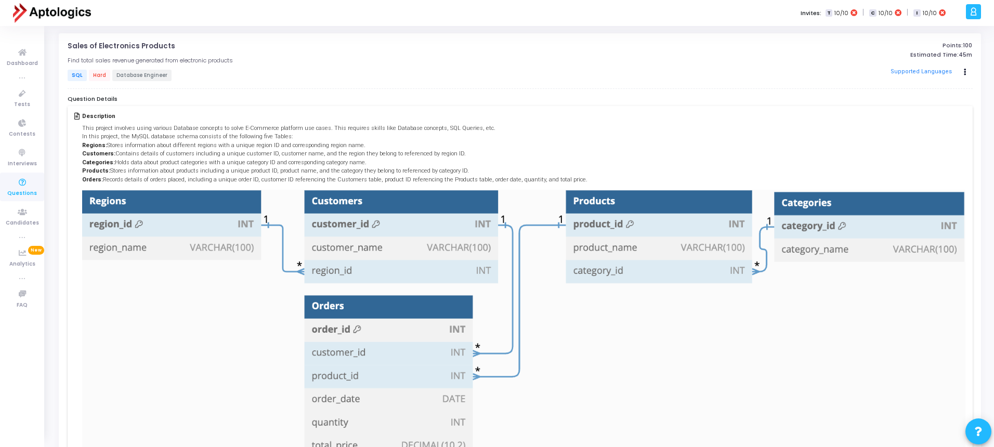
scroll to position [200, 0]
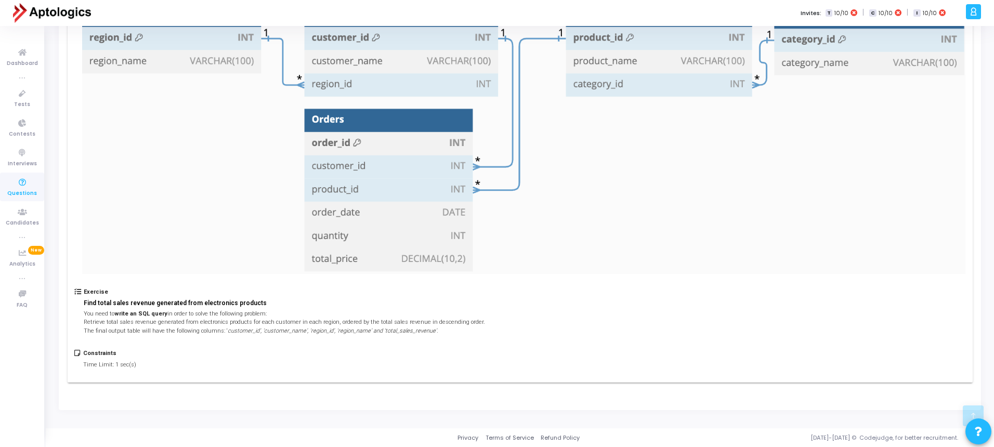
click at [174, 301] on h3 "Find total sales revenue generated from electronics products" at bounding box center [284, 303] width 401 height 8
click at [217, 300] on h3 "Find total sales revenue generated from electronics products" at bounding box center [284, 303] width 401 height 8
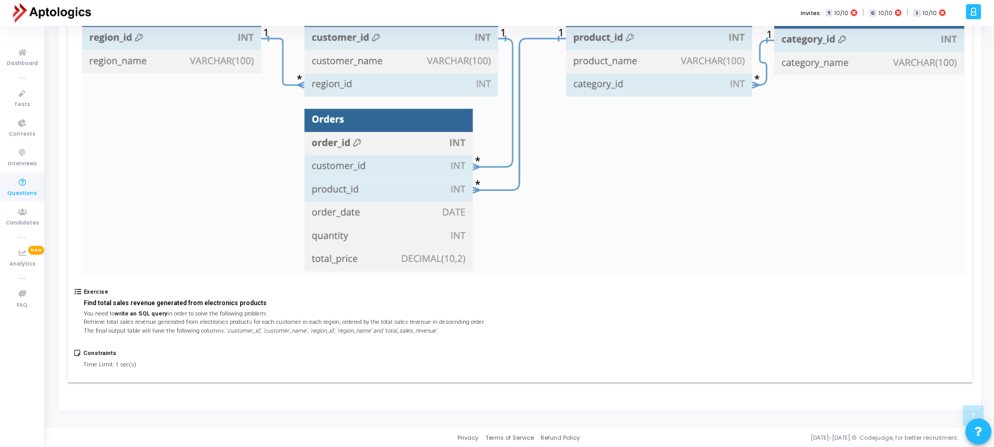
click at [254, 302] on h3 "Find total sales revenue generated from electronics products" at bounding box center [284, 303] width 401 height 8
click at [100, 333] on p "You need to write an SQL query in order to solve the following problem: Retriev…" at bounding box center [284, 323] width 401 height 26
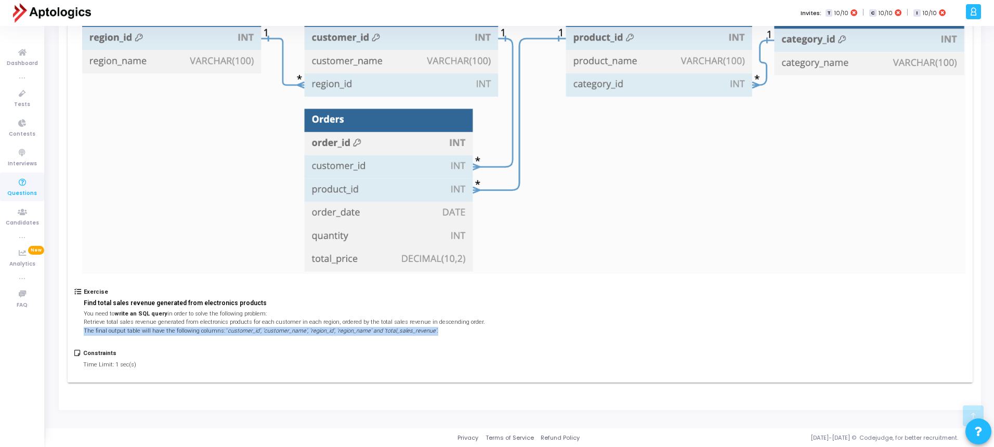
click at [100, 333] on p "You need to write an SQL query in order to solve the following problem: Retriev…" at bounding box center [284, 323] width 401 height 26
click at [124, 333] on p "You need to write an SQL query in order to solve the following problem: Retriev…" at bounding box center [284, 323] width 401 height 26
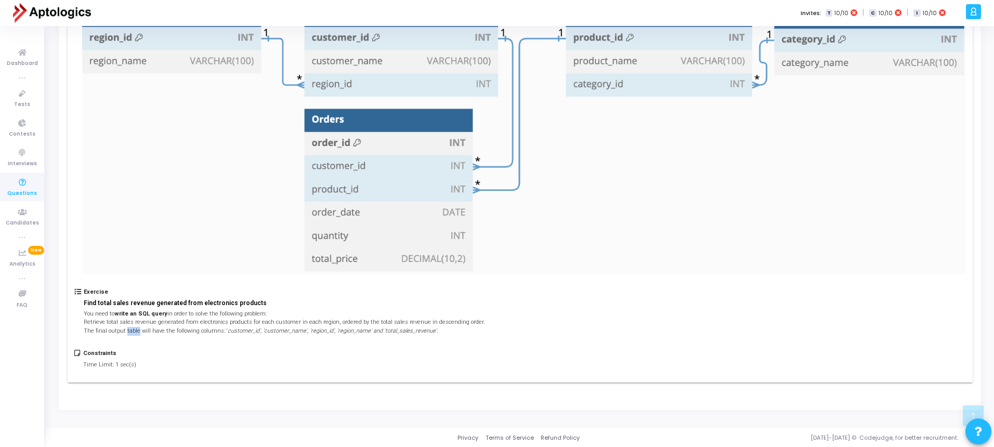
click at [124, 333] on p "You need to write an SQL query in order to solve the following problem: Retriev…" at bounding box center [284, 323] width 401 height 26
click at [134, 331] on p "You need to write an SQL query in order to solve the following problem: Retriev…" at bounding box center [284, 323] width 401 height 26
click at [186, 330] on p "You need to write an SQL query in order to solve the following problem: Retriev…" at bounding box center [284, 323] width 401 height 26
click at [232, 330] on icon "customer_id’, ‘customer_name’, ‘region_id’, ‘region_name’ and ‘total_sales_reve…" at bounding box center [333, 330] width 210 height 7
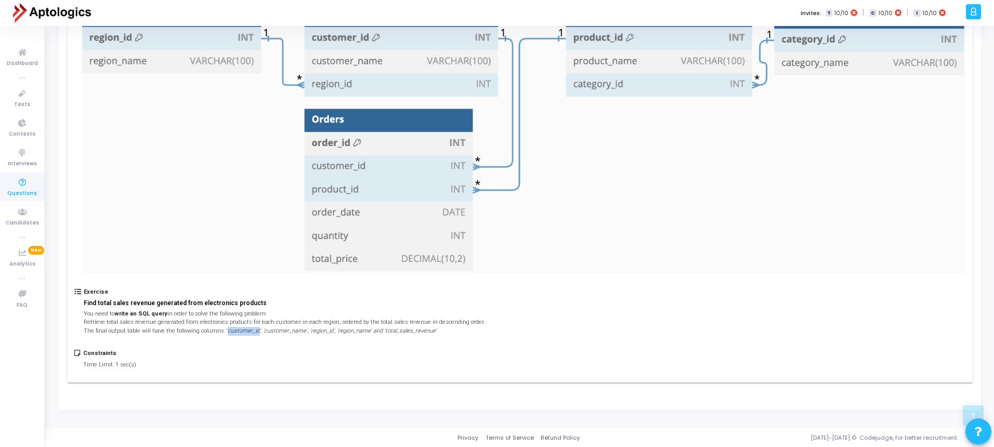
click at [233, 330] on icon "customer_id’, ‘customer_name’, ‘region_id’, ‘region_name’ and ‘total_sales_reve…" at bounding box center [333, 330] width 210 height 7
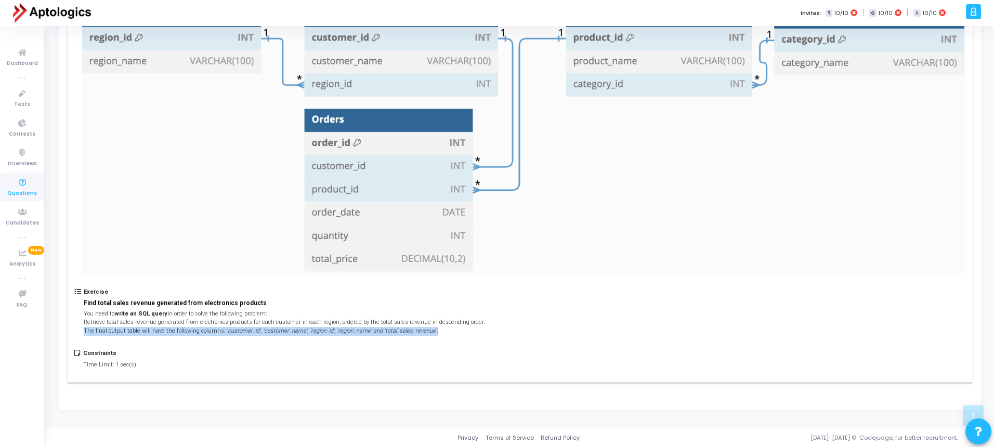
click at [233, 330] on icon "customer_id’, ‘customer_name’, ‘region_id’, ‘region_name’ and ‘total_sales_reve…" at bounding box center [333, 330] width 210 height 7
click at [284, 333] on icon "customer_id’, ‘customer_name’, ‘region_id’, ‘region_name’ and ‘total_sales_reve…" at bounding box center [333, 330] width 210 height 7
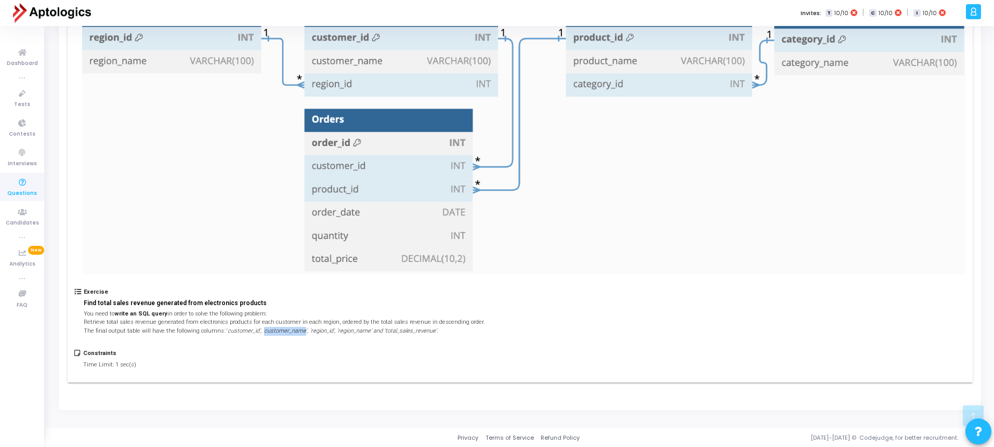
click at [284, 333] on icon "customer_id’, ‘customer_name’, ‘region_id’, ‘region_name’ and ‘total_sales_reve…" at bounding box center [333, 330] width 210 height 7
click at [313, 331] on icon "customer_id’, ‘customer_name’, ‘region_id’, ‘region_name’ and ‘total_sales_reve…" at bounding box center [333, 330] width 210 height 7
click at [328, 332] on icon "customer_id’, ‘customer_name’, ‘region_id’, ‘region_name’ and ‘total_sales_reve…" at bounding box center [333, 330] width 210 height 7
click at [339, 333] on icon "customer_id’, ‘customer_name’, ‘region_id’, ‘region_name’ and ‘total_sales_reve…" at bounding box center [333, 330] width 210 height 7
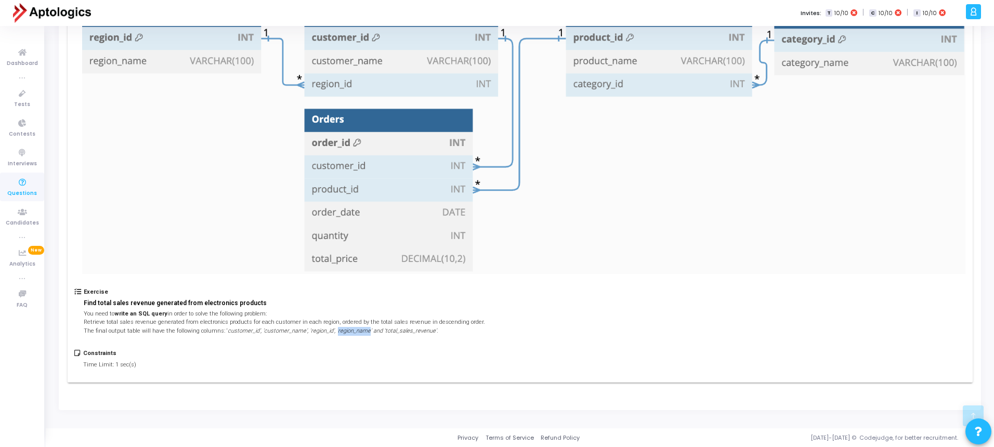
click at [339, 333] on icon "customer_id’, ‘customer_name’, ‘region_id’, ‘region_name’ and ‘total_sales_reve…" at bounding box center [333, 330] width 210 height 7
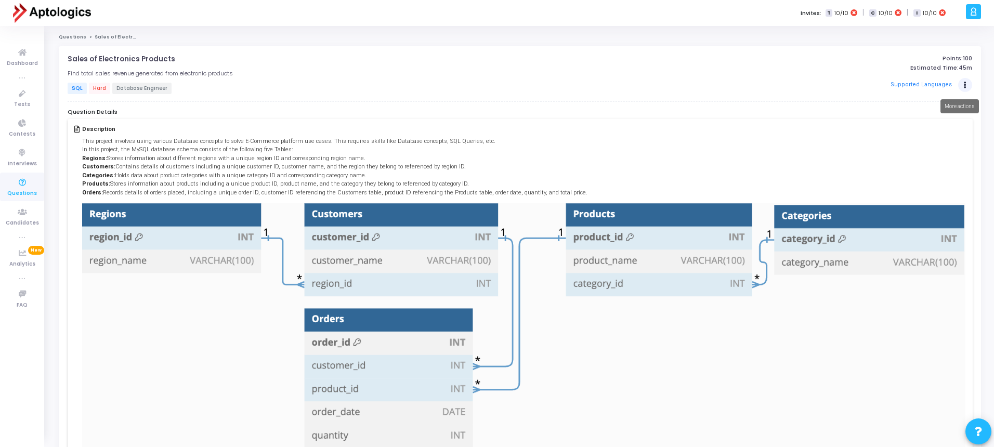
click at [965, 84] on icon "Actions" at bounding box center [964, 85] width 3 height 5
click at [487, 96] on div "Sales of Electronics Products open_in_new Find total sales revenue generated fr…" at bounding box center [520, 78] width 905 height 47
click at [213, 122] on div "Description This project involves using various Database concepts to solve E-Co…" at bounding box center [520, 350] width 905 height 463
click at [191, 229] on img at bounding box center [523, 338] width 883 height 271
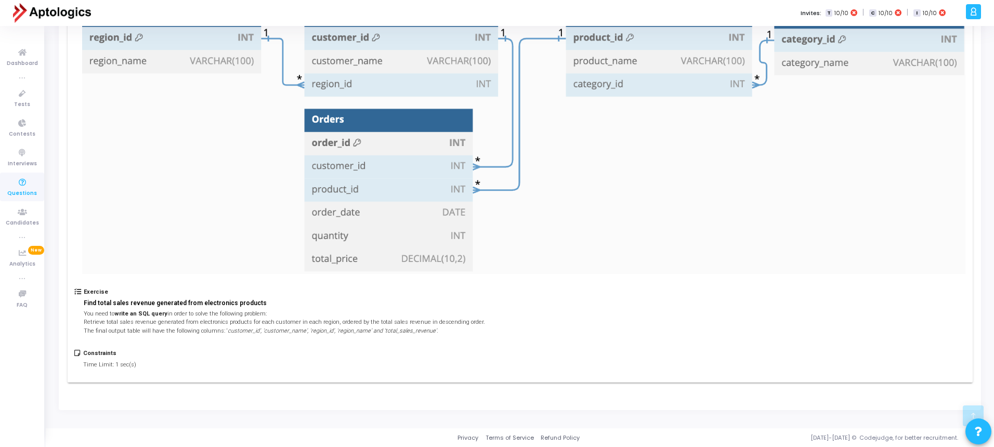
click at [103, 358] on div "Constraints Time Limit: 1 sec(s)" at bounding box center [109, 362] width 53 height 25
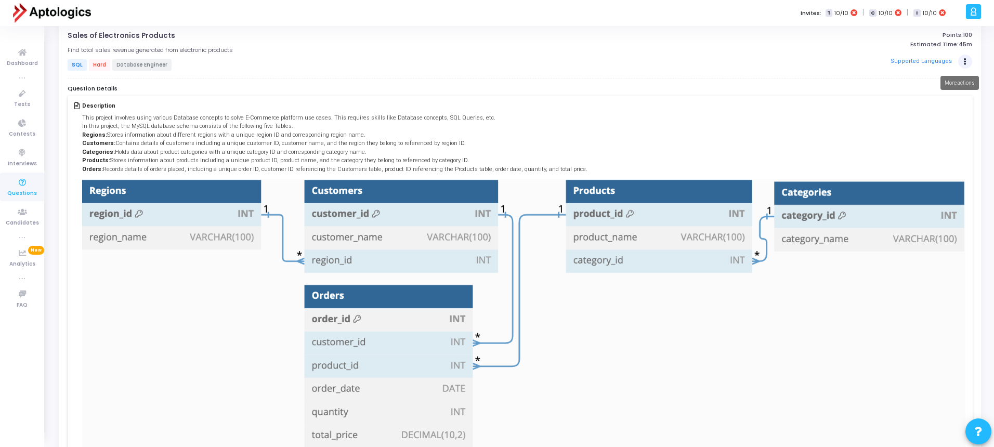
click at [965, 61] on icon "Actions" at bounding box center [964, 61] width 3 height 5
click at [930, 102] on button "Add To Test" at bounding box center [932, 99] width 80 height 17
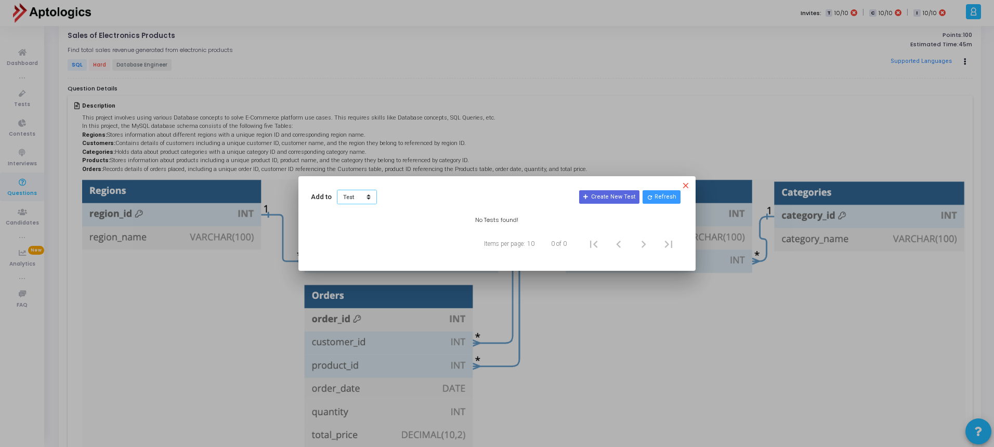
click at [356, 199] on select "Test Contest" at bounding box center [357, 197] width 40 height 15
